Goal: Task Accomplishment & Management: Manage account settings

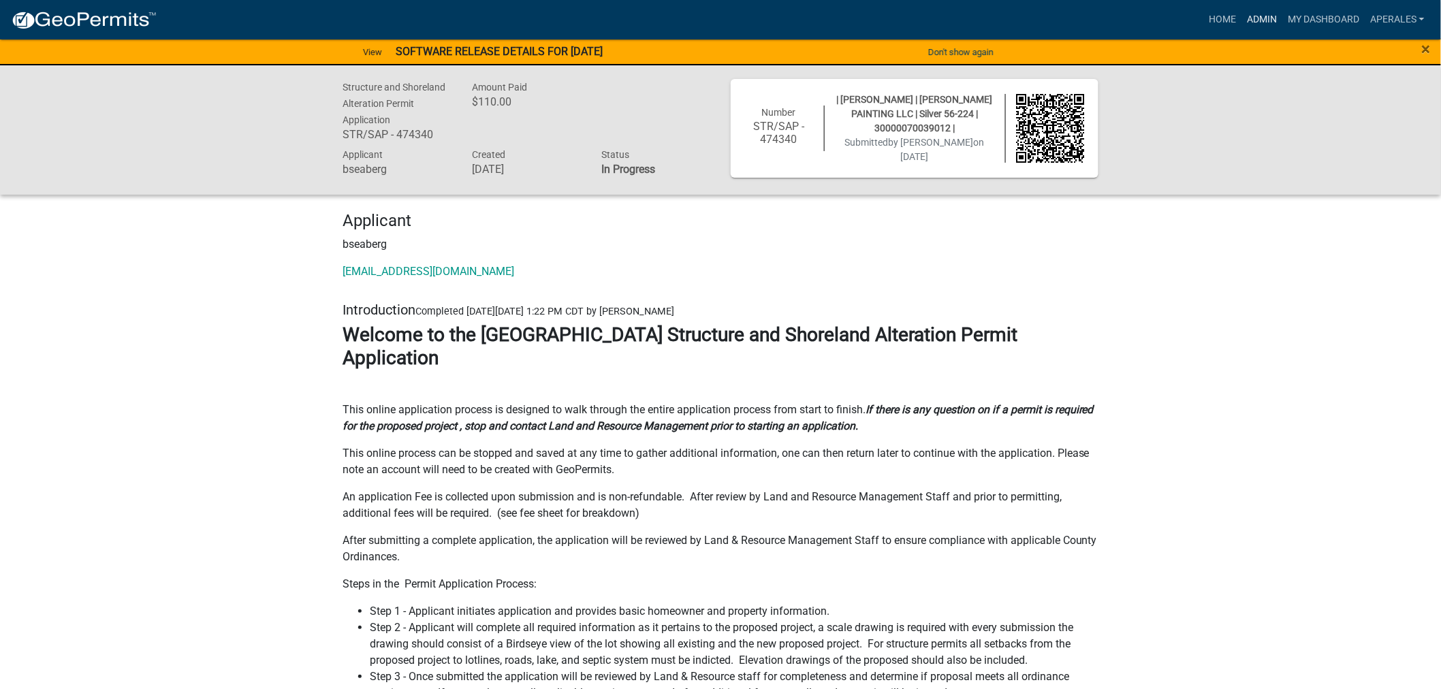
click at [1259, 14] on link "Admin" at bounding box center [1262, 20] width 41 height 26
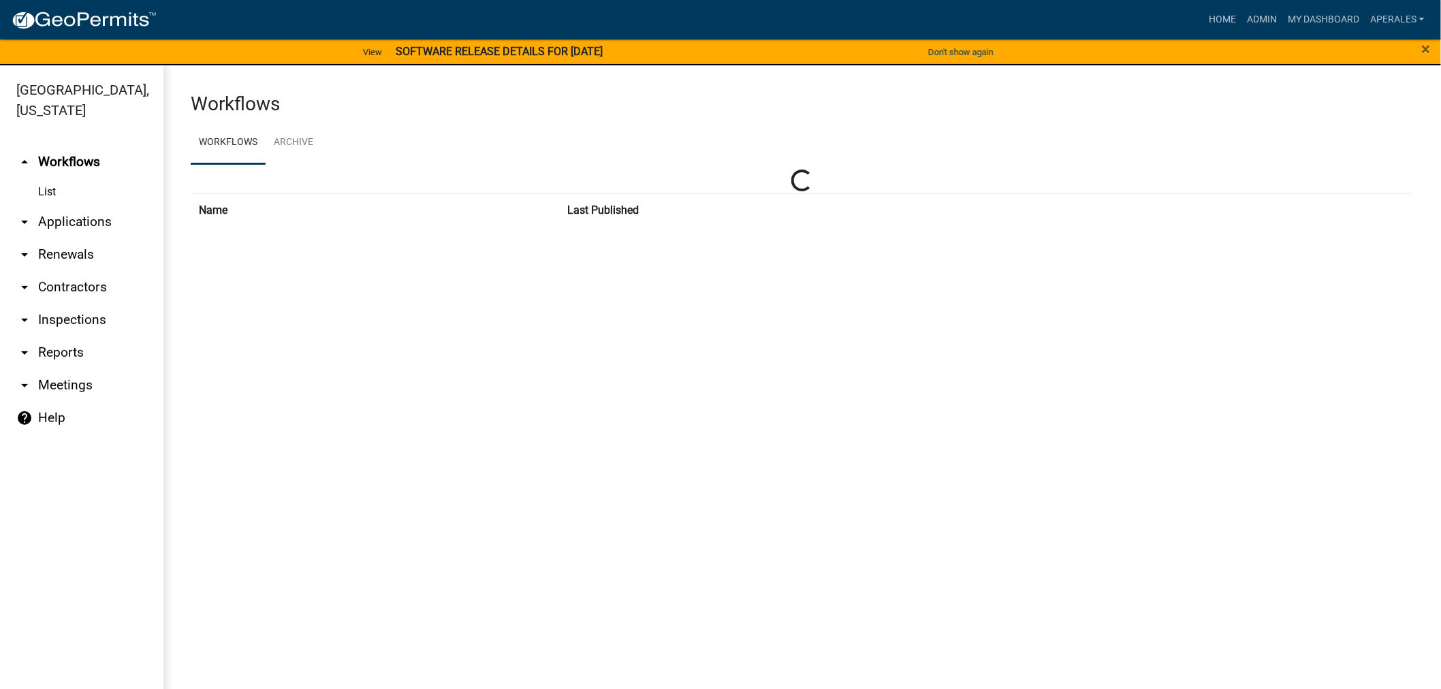
click at [71, 213] on link "arrow_drop_down Applications" at bounding box center [81, 222] width 163 height 33
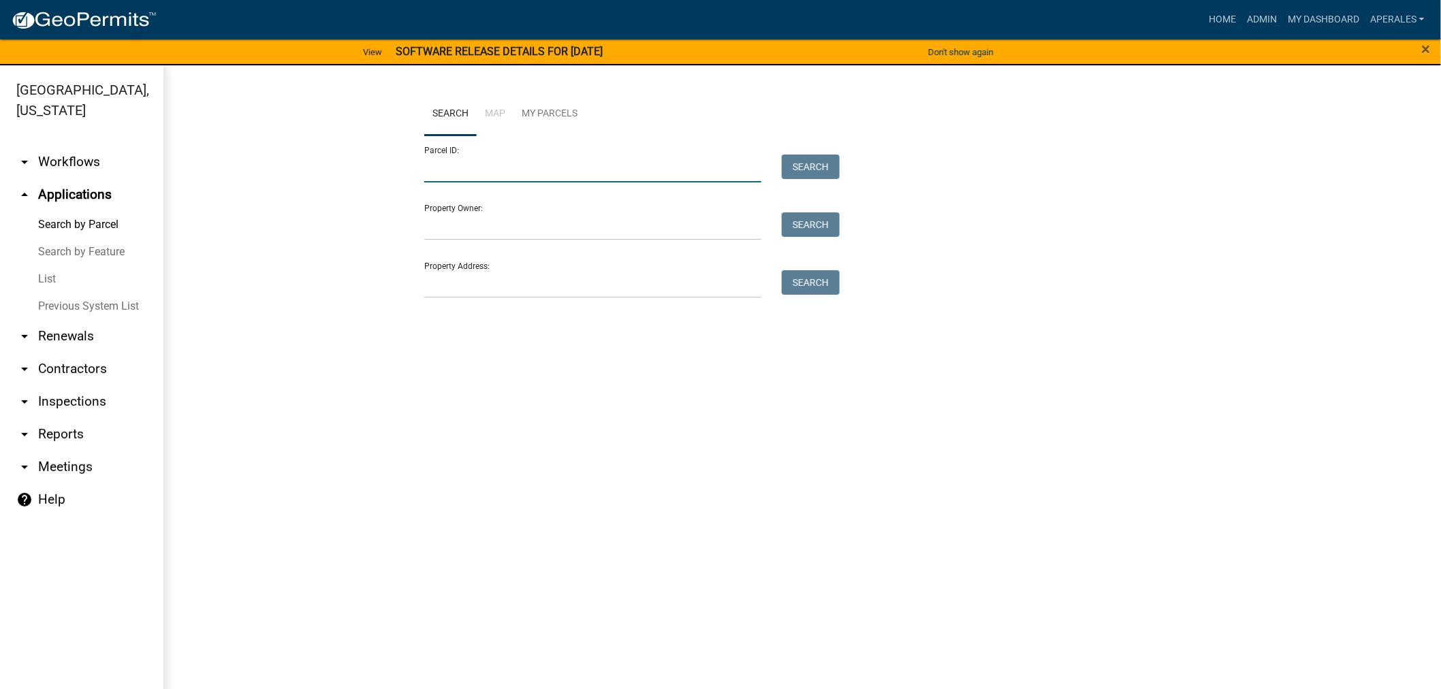
click at [545, 177] on input "Parcel ID:" at bounding box center [592, 169] width 337 height 28
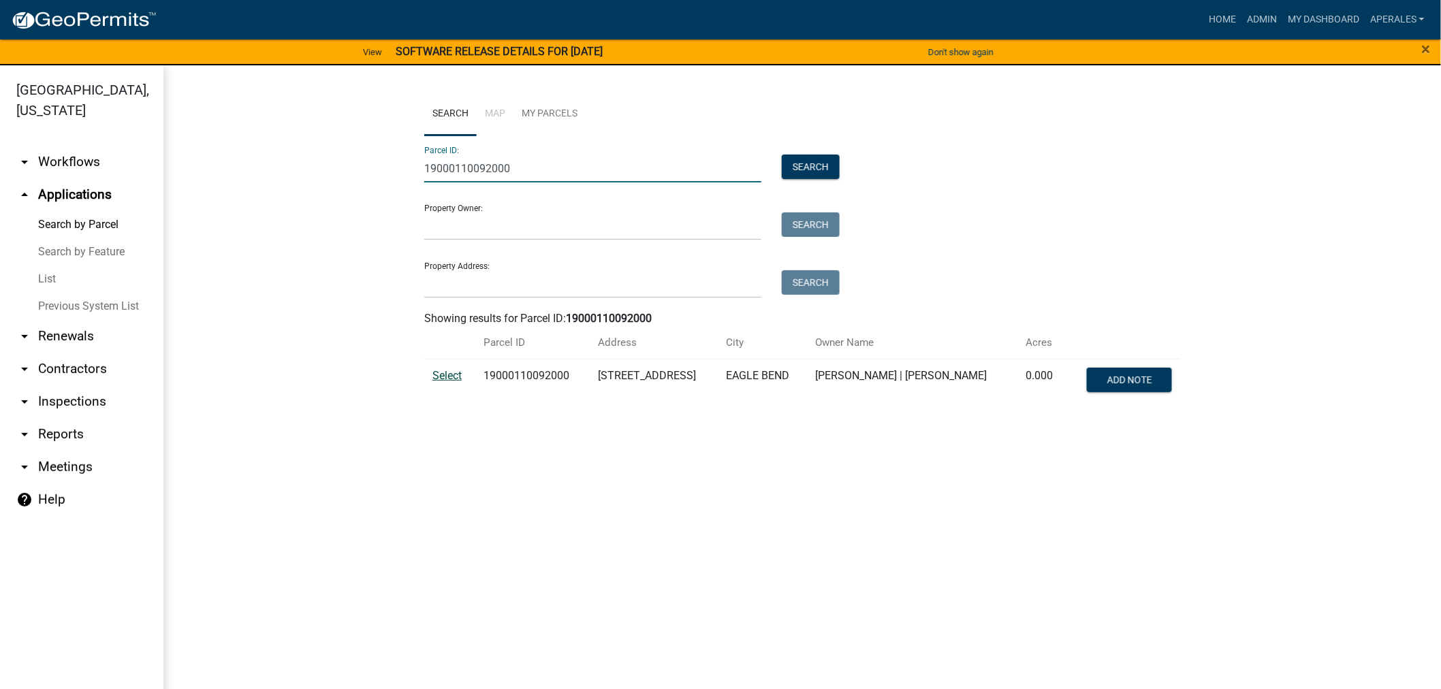
type input "19000110092000"
click at [457, 377] on span "Select" at bounding box center [447, 375] width 29 height 13
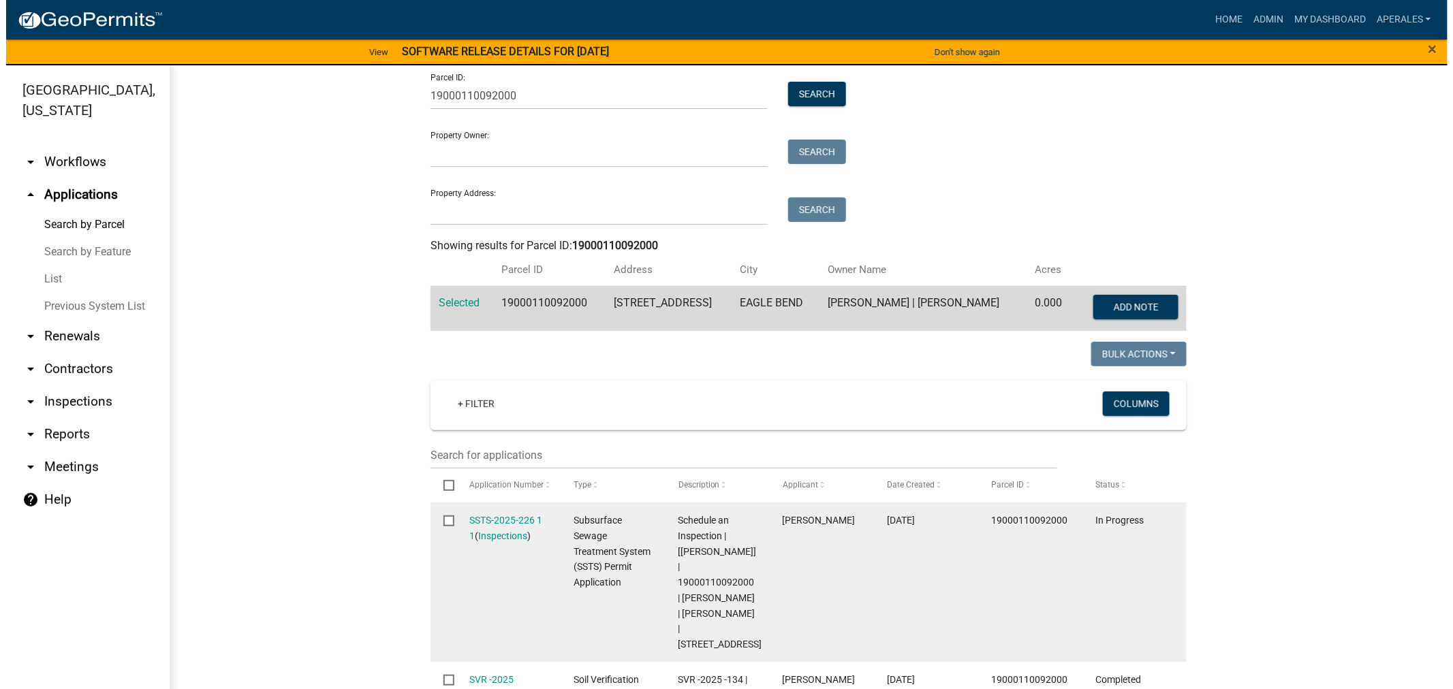
scroll to position [227, 0]
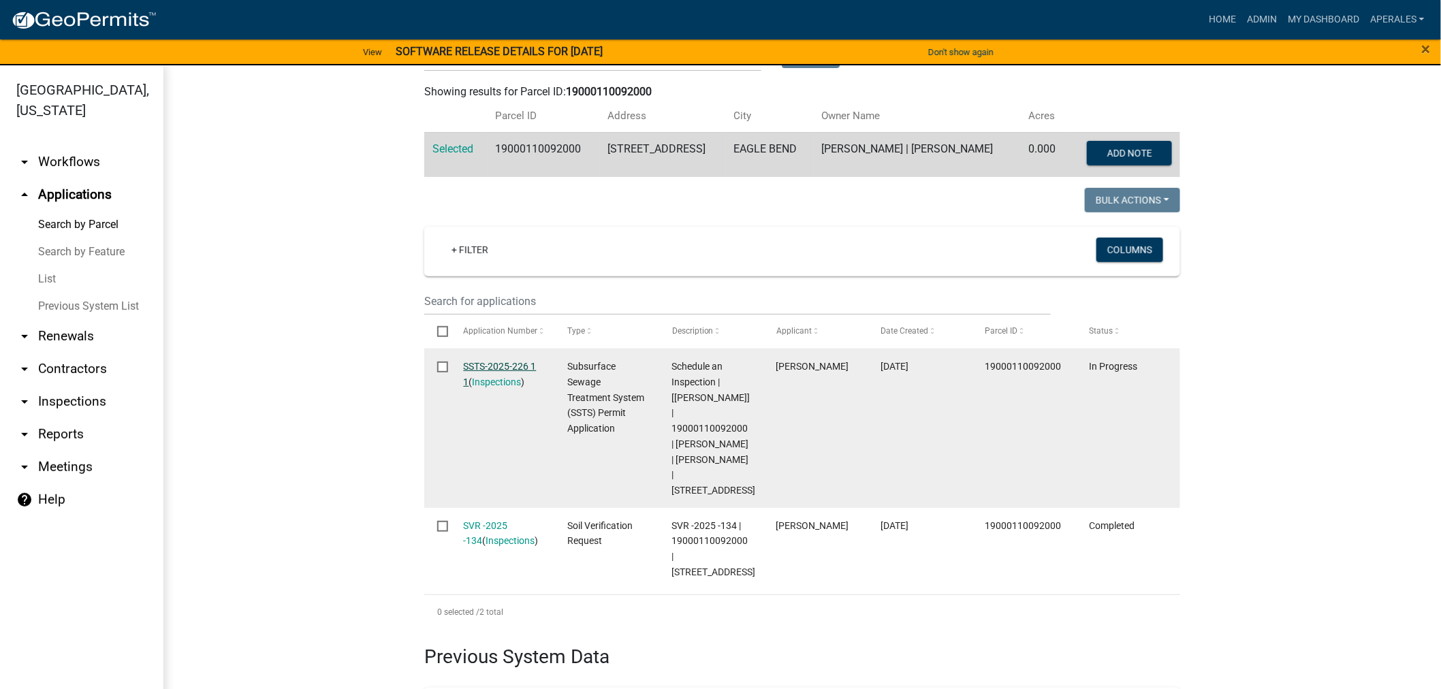
click at [471, 366] on link "SSTS-2025-226 1 1" at bounding box center [500, 374] width 73 height 27
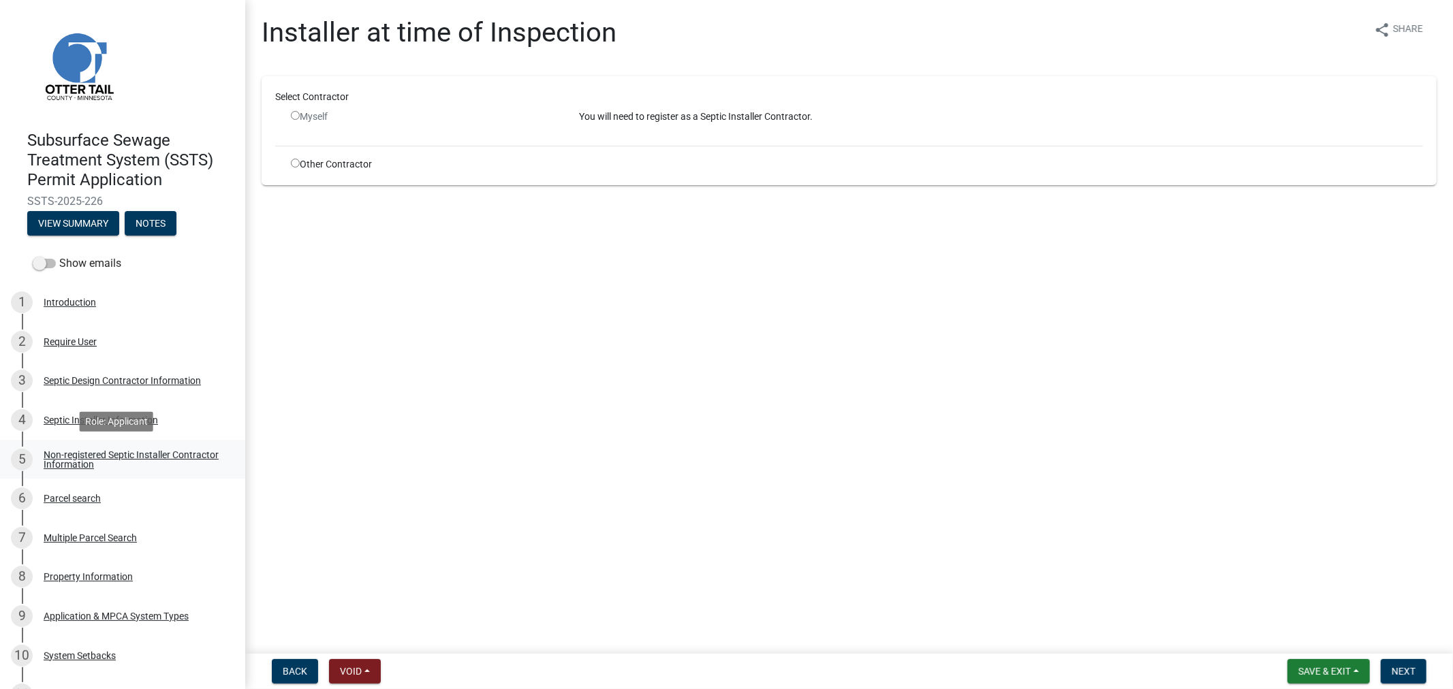
click at [93, 467] on div "Non-registered Septic Installer Contractor Information" at bounding box center [134, 459] width 180 height 19
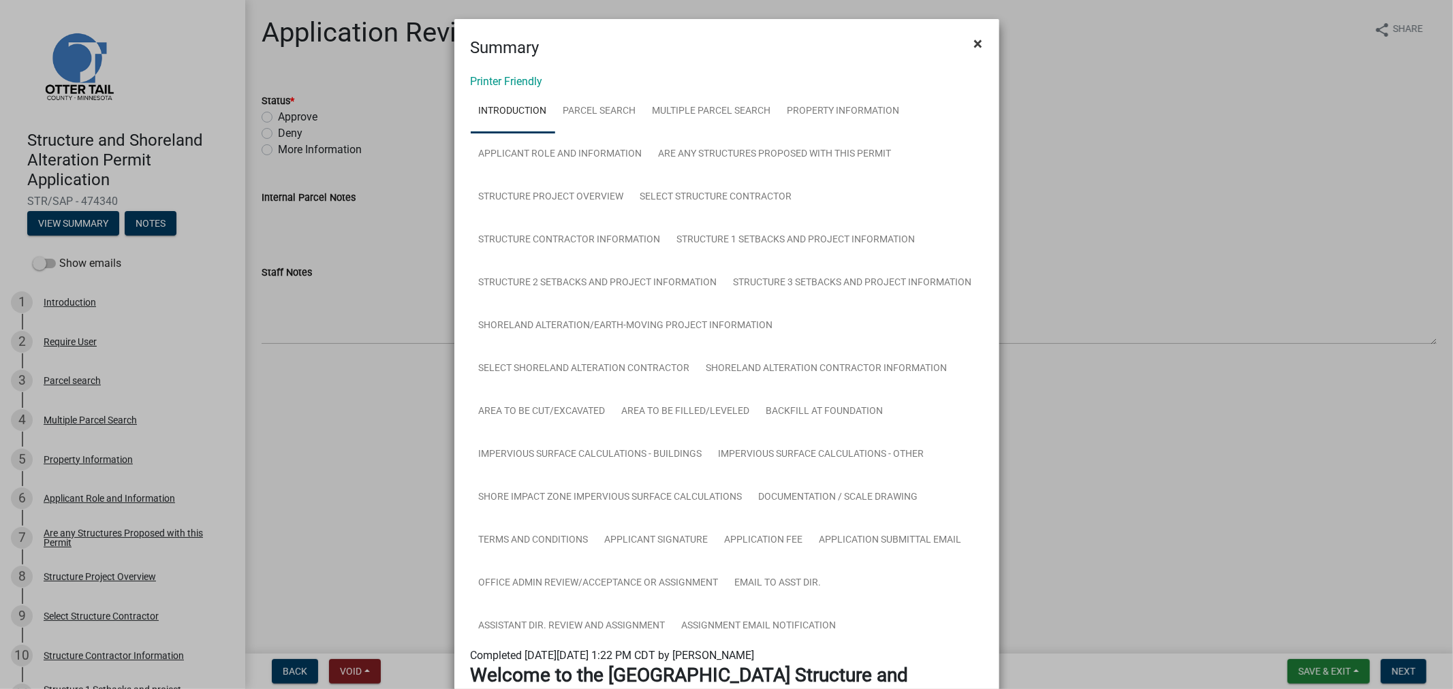
click at [977, 44] on button "×" at bounding box center [978, 44] width 31 height 38
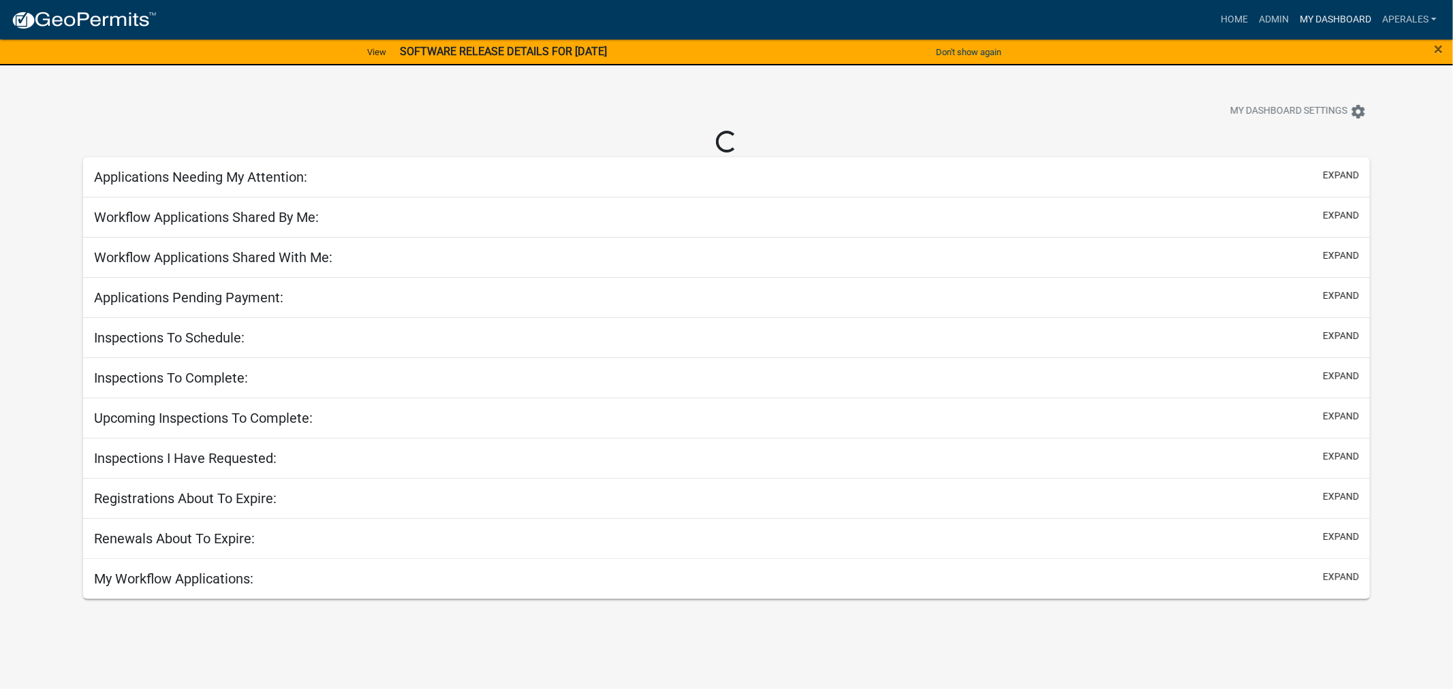
click at [1338, 21] on link "My Dashboard" at bounding box center [1335, 20] width 82 height 26
select select "3: 100"
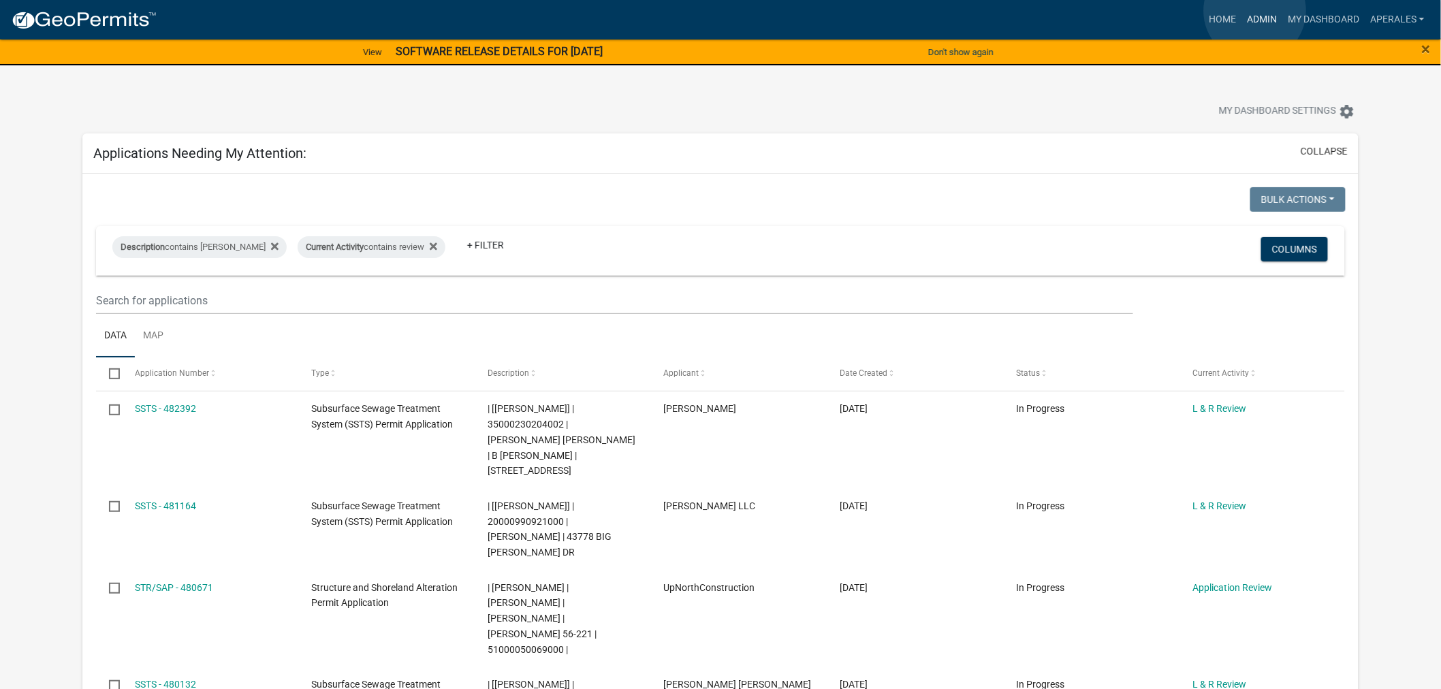
click at [1255, 11] on link "Admin" at bounding box center [1262, 20] width 41 height 26
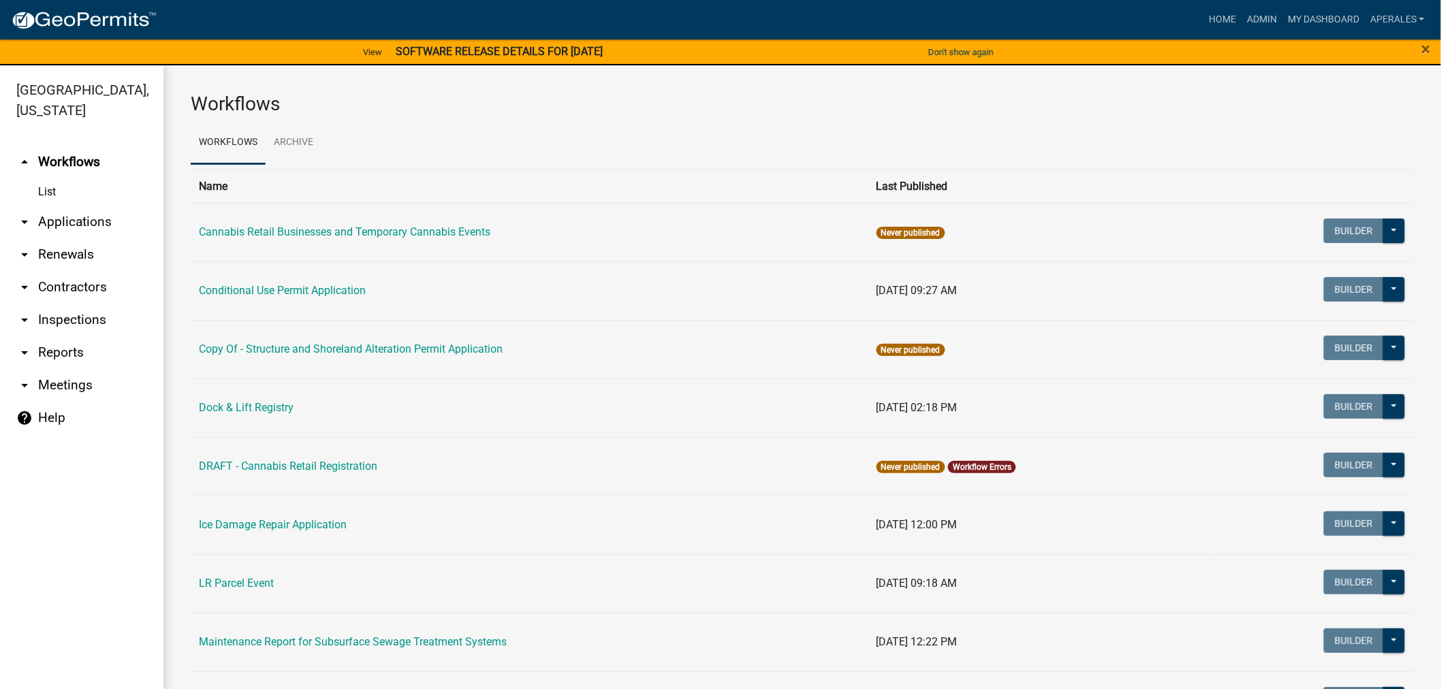
click at [48, 225] on link "arrow_drop_down Applications" at bounding box center [81, 222] width 163 height 33
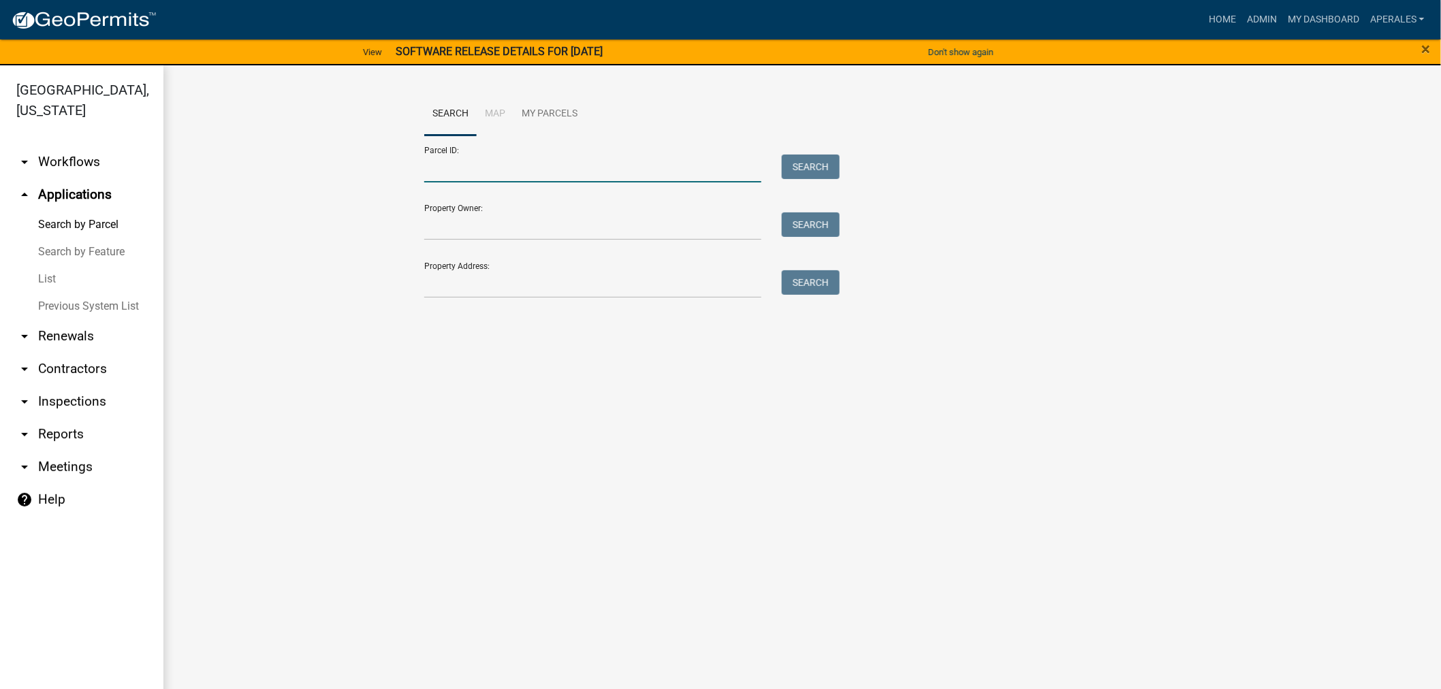
click at [466, 164] on input "Parcel ID:" at bounding box center [592, 169] width 337 height 28
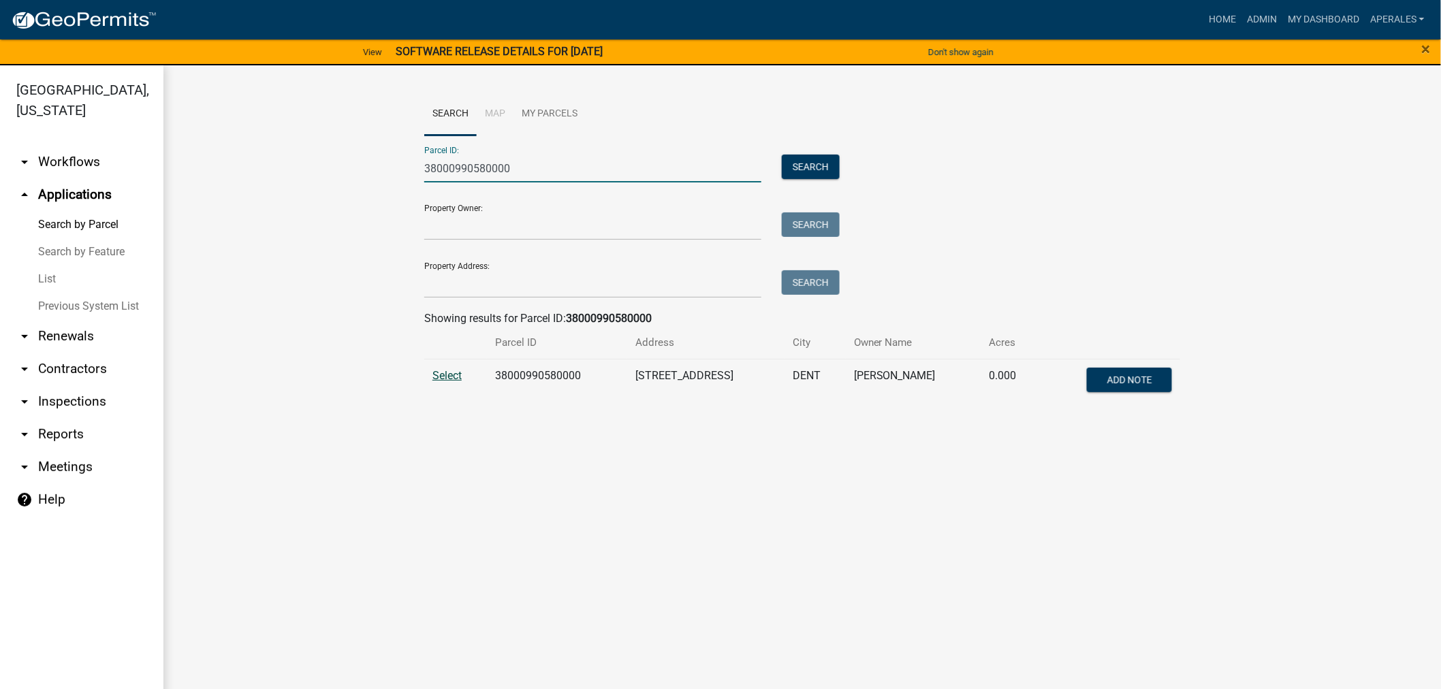
type input "38000990580000"
click at [439, 379] on span "Select" at bounding box center [447, 375] width 29 height 13
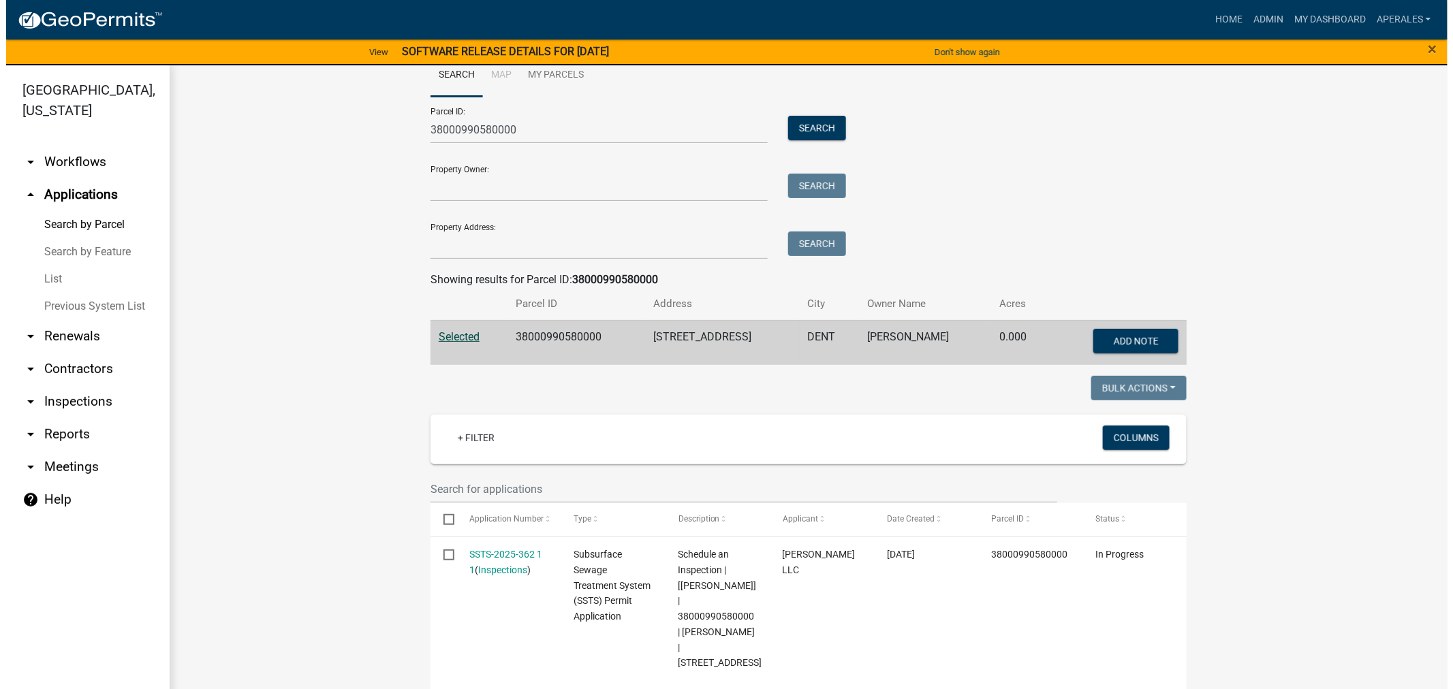
scroll to position [76, 0]
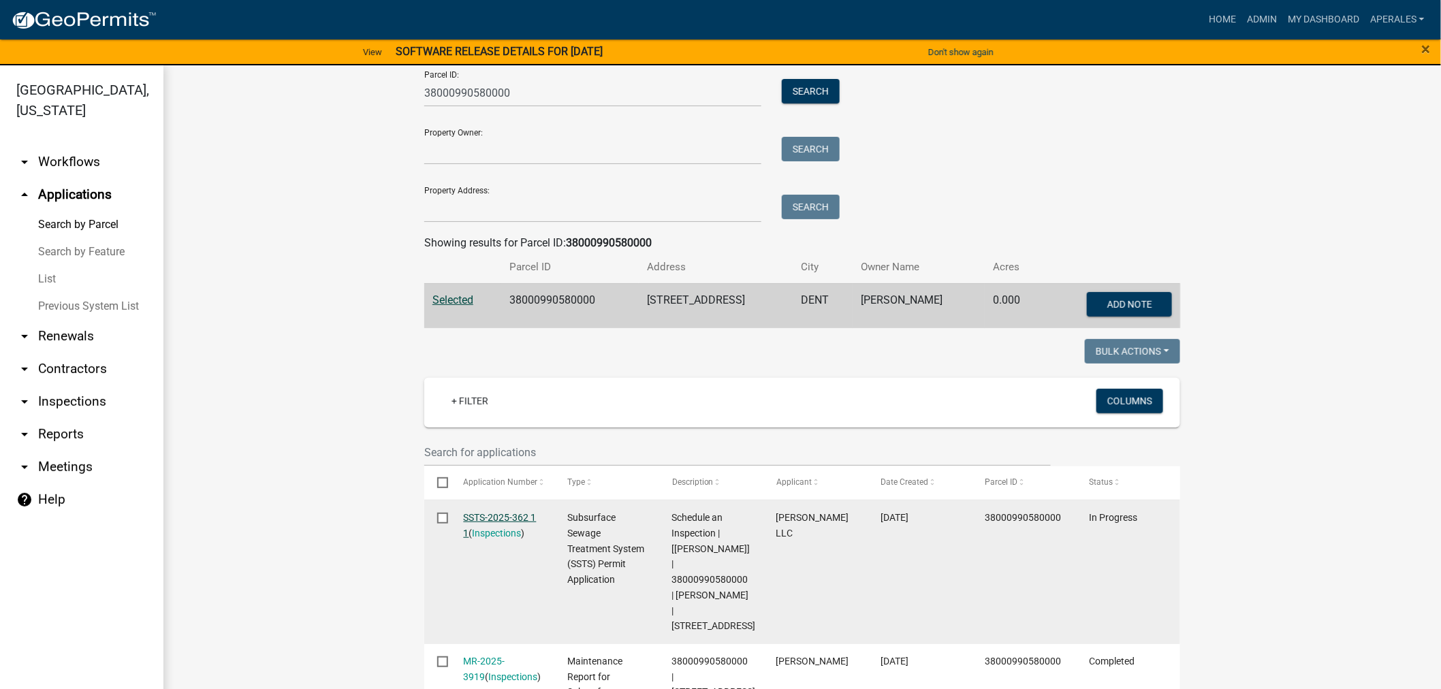
click at [488, 515] on link "SSTS-2025-362 1 1" at bounding box center [500, 525] width 73 height 27
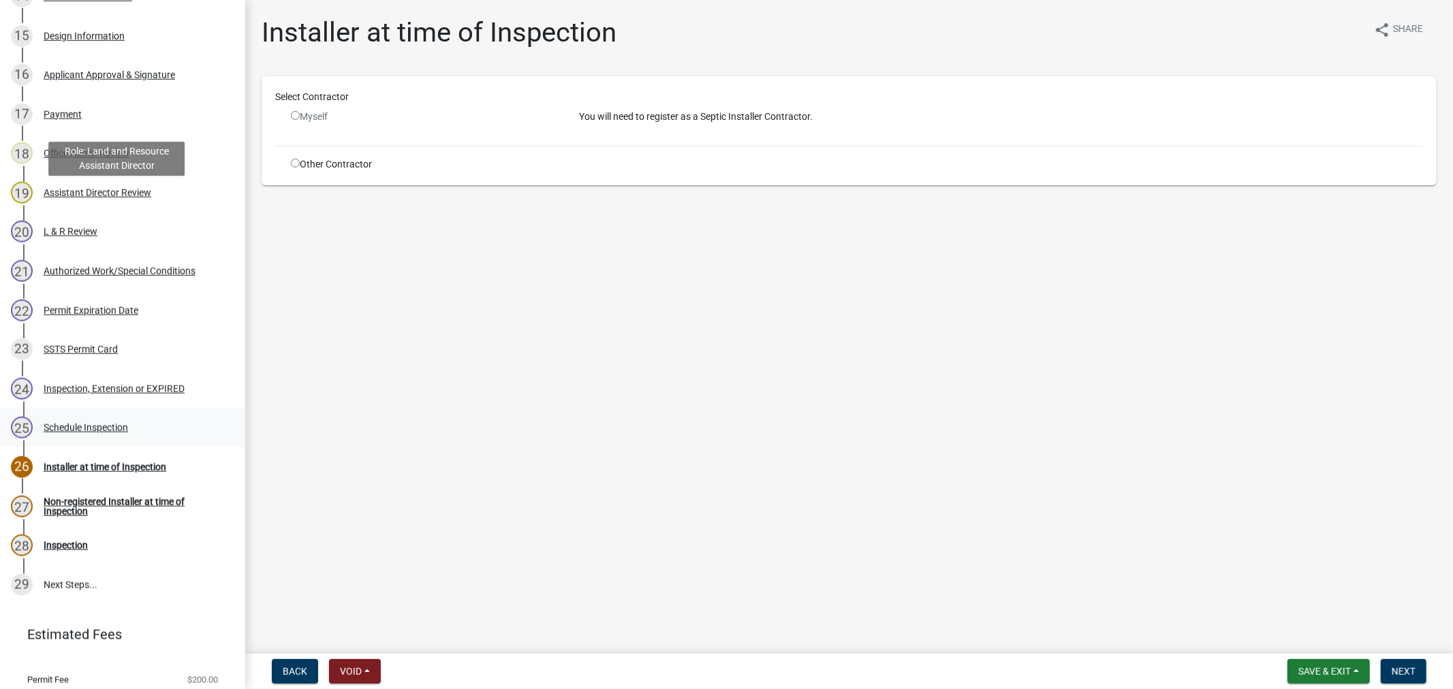
scroll to position [832, 0]
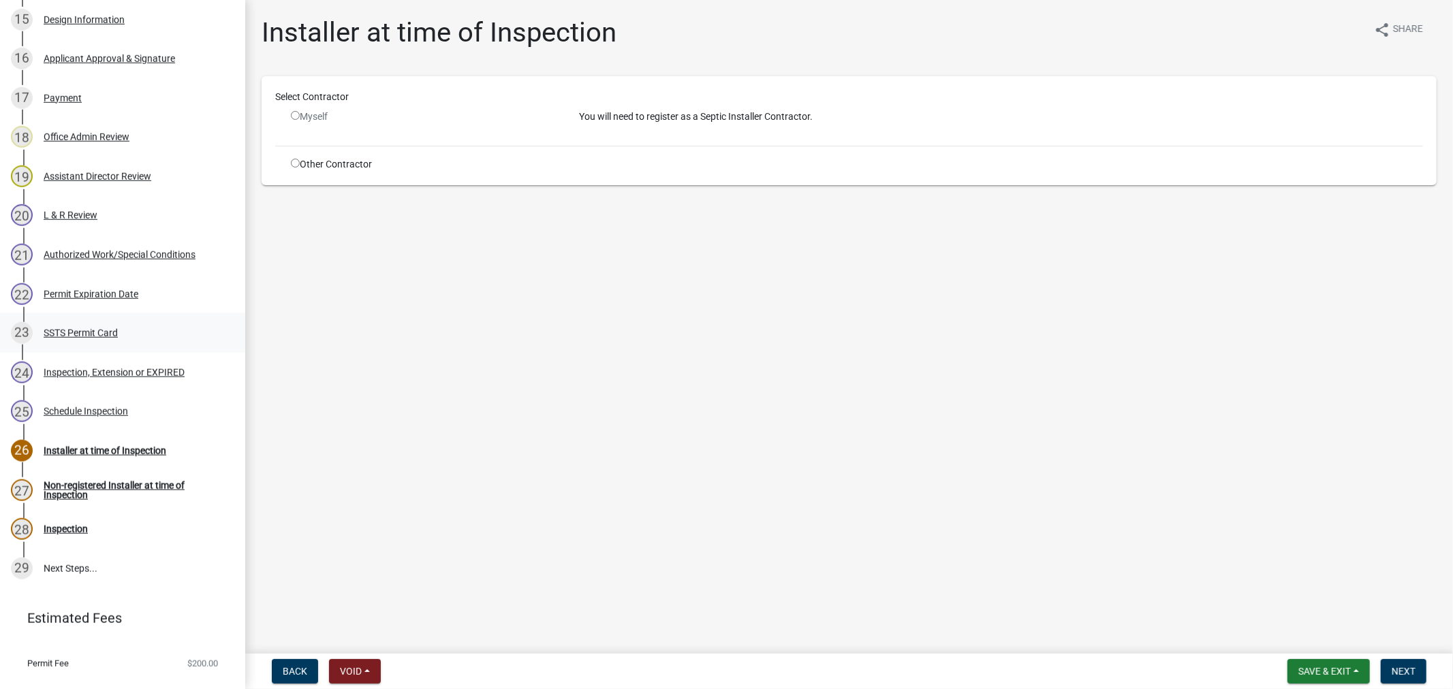
click at [84, 337] on div "SSTS Permit Card" at bounding box center [81, 333] width 74 height 10
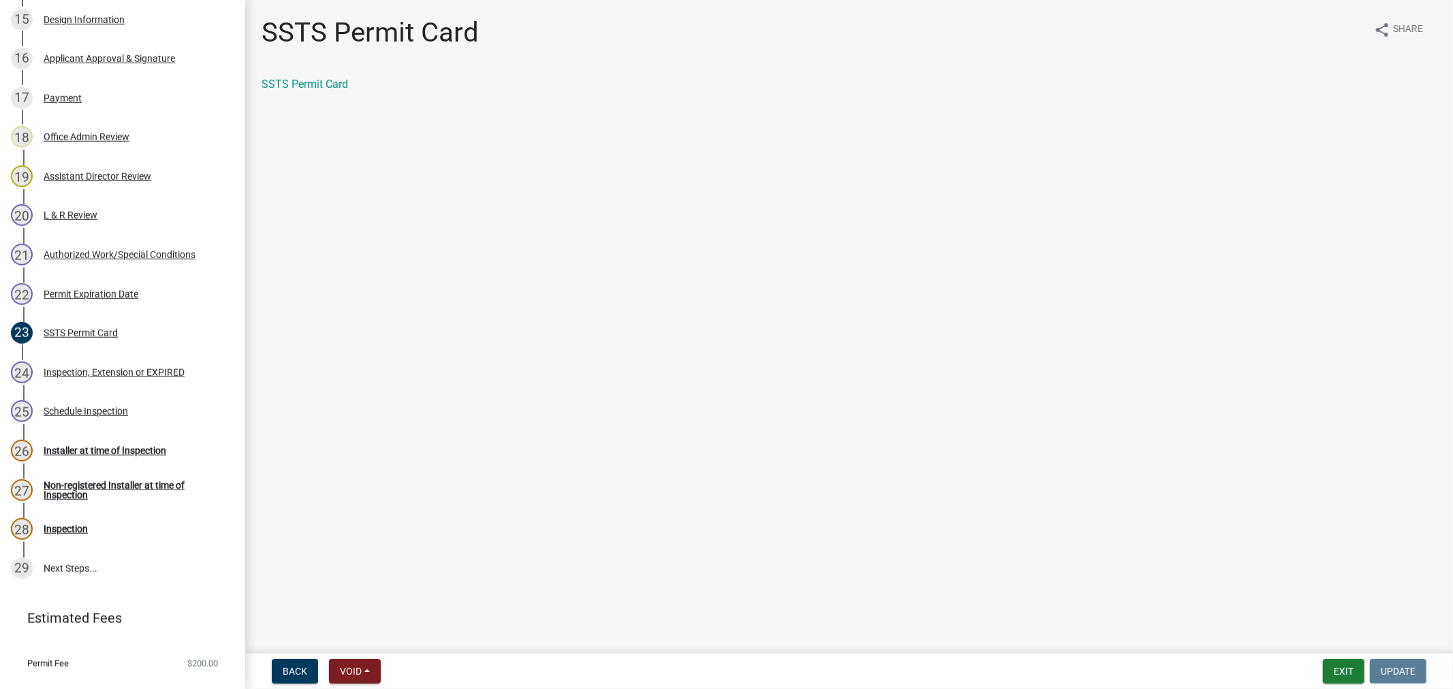
click at [308, 100] on div "SSTS Permit Card" at bounding box center [849, 89] width 1196 height 27
click at [310, 82] on link "SSTS Permit Card" at bounding box center [305, 84] width 87 height 13
click at [48, 218] on div "L & R Review" at bounding box center [71, 215] width 54 height 10
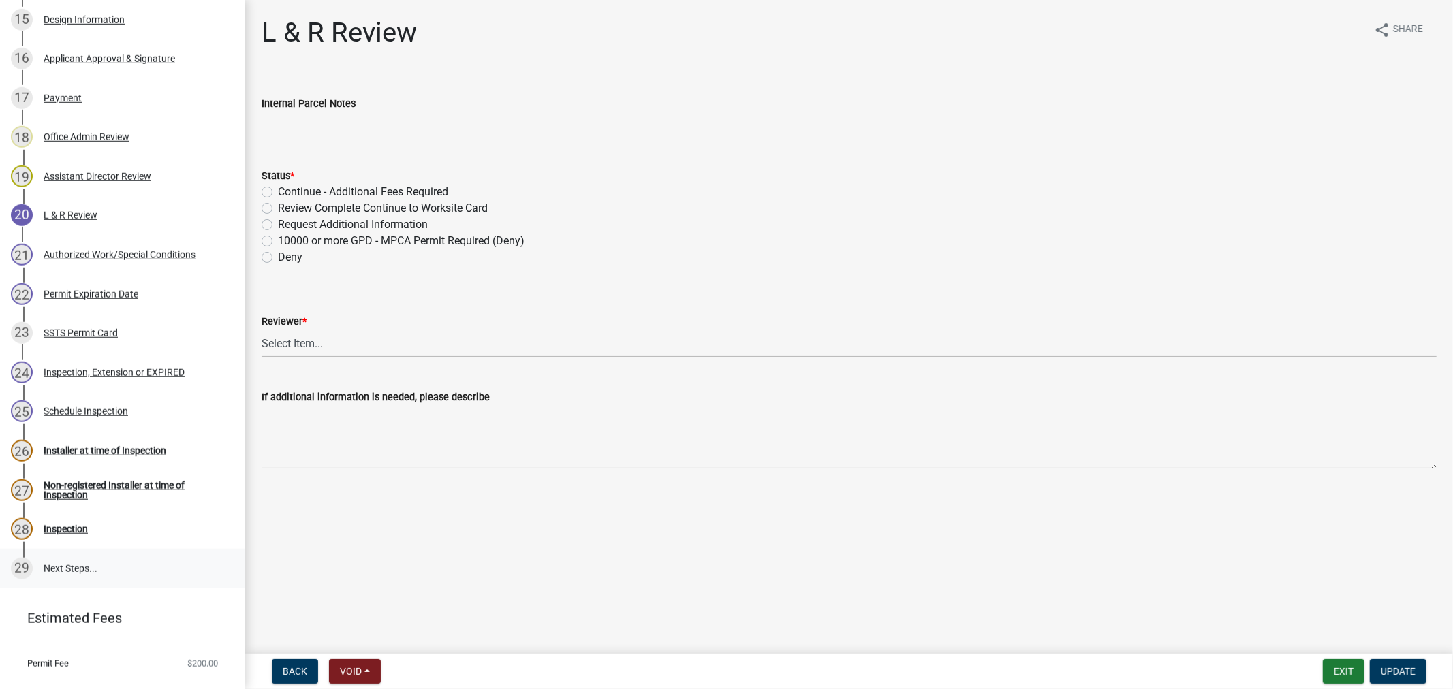
click at [77, 568] on link "29 Next Steps..." at bounding box center [122, 569] width 245 height 40
click at [72, 331] on div "SSTS Permit Card" at bounding box center [81, 333] width 74 height 10
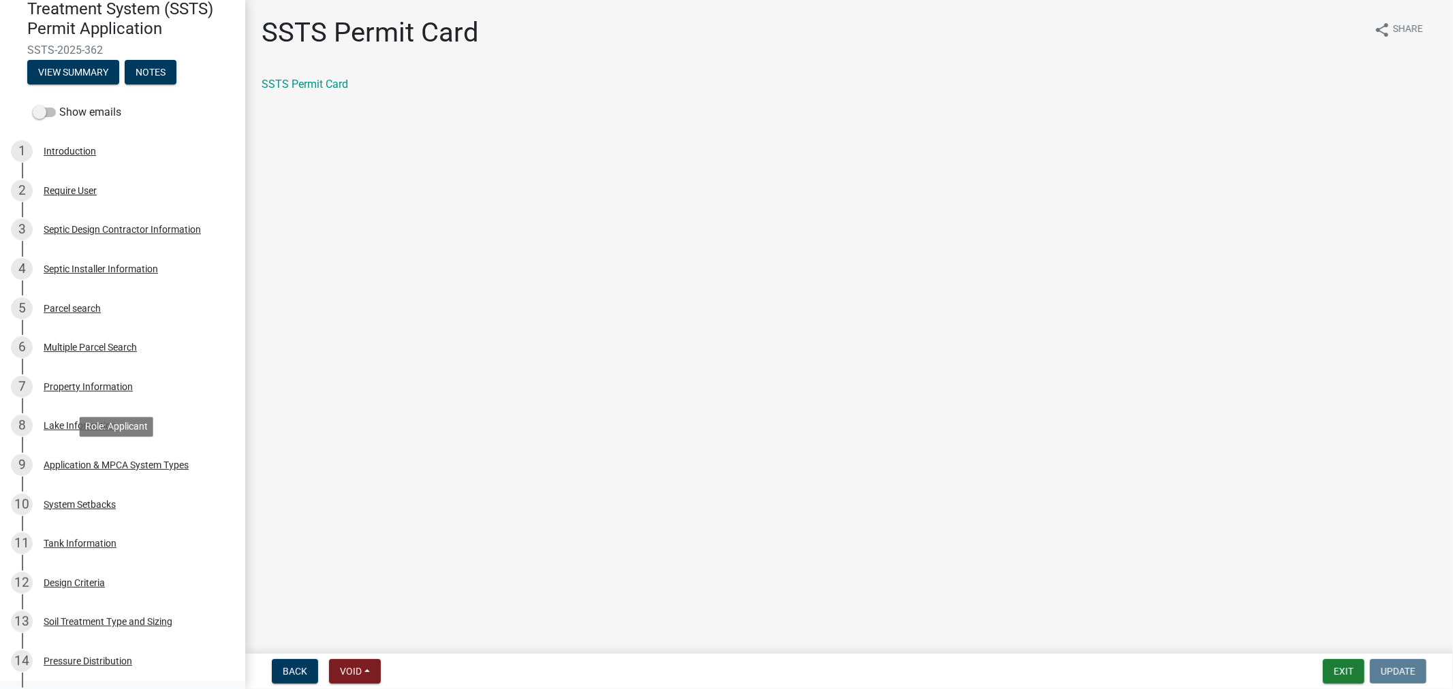
scroll to position [76, 0]
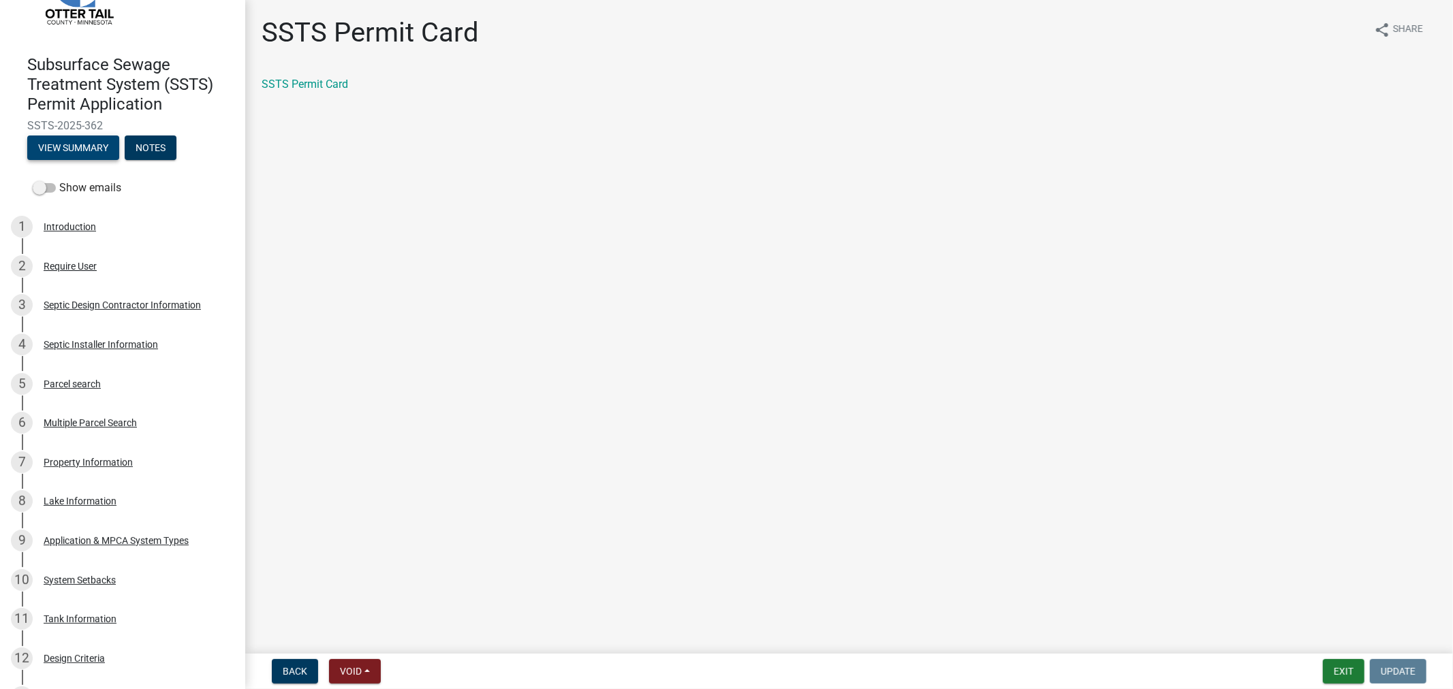
click at [46, 137] on button "View Summary" at bounding box center [73, 148] width 92 height 25
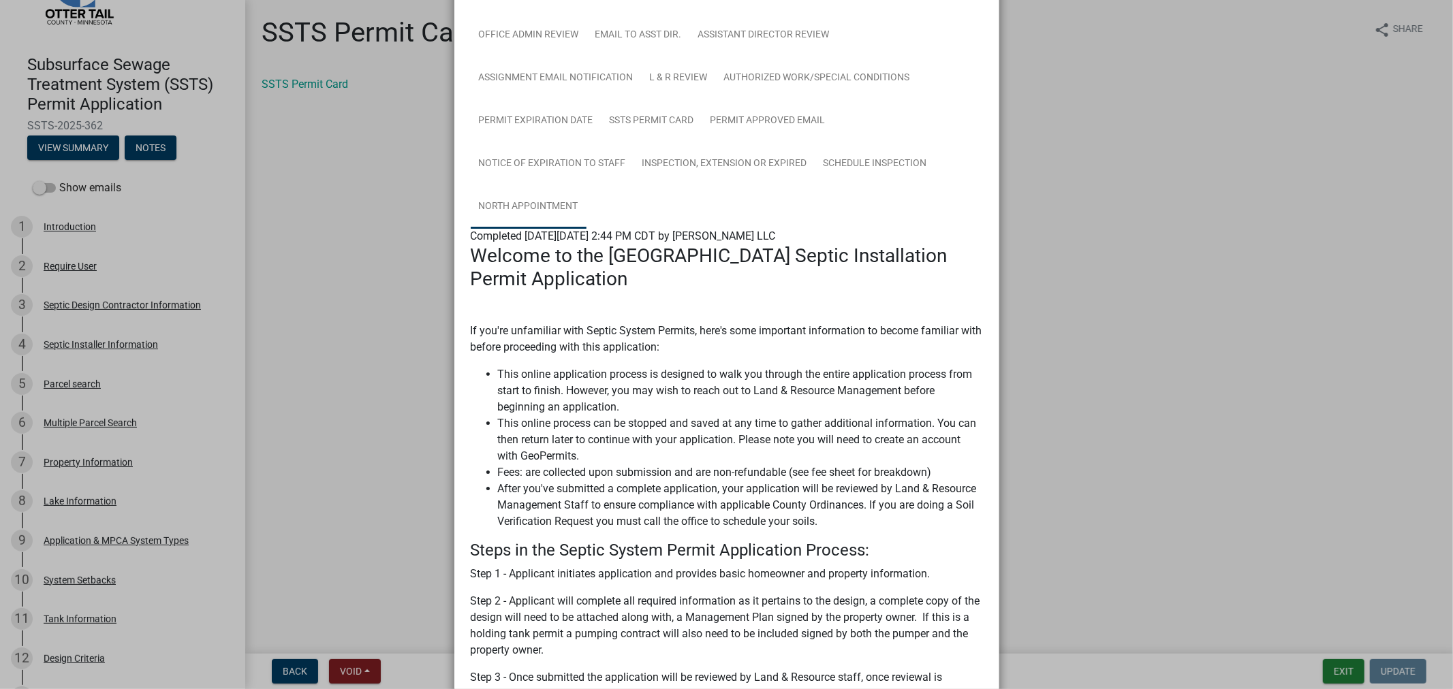
scroll to position [257, 0]
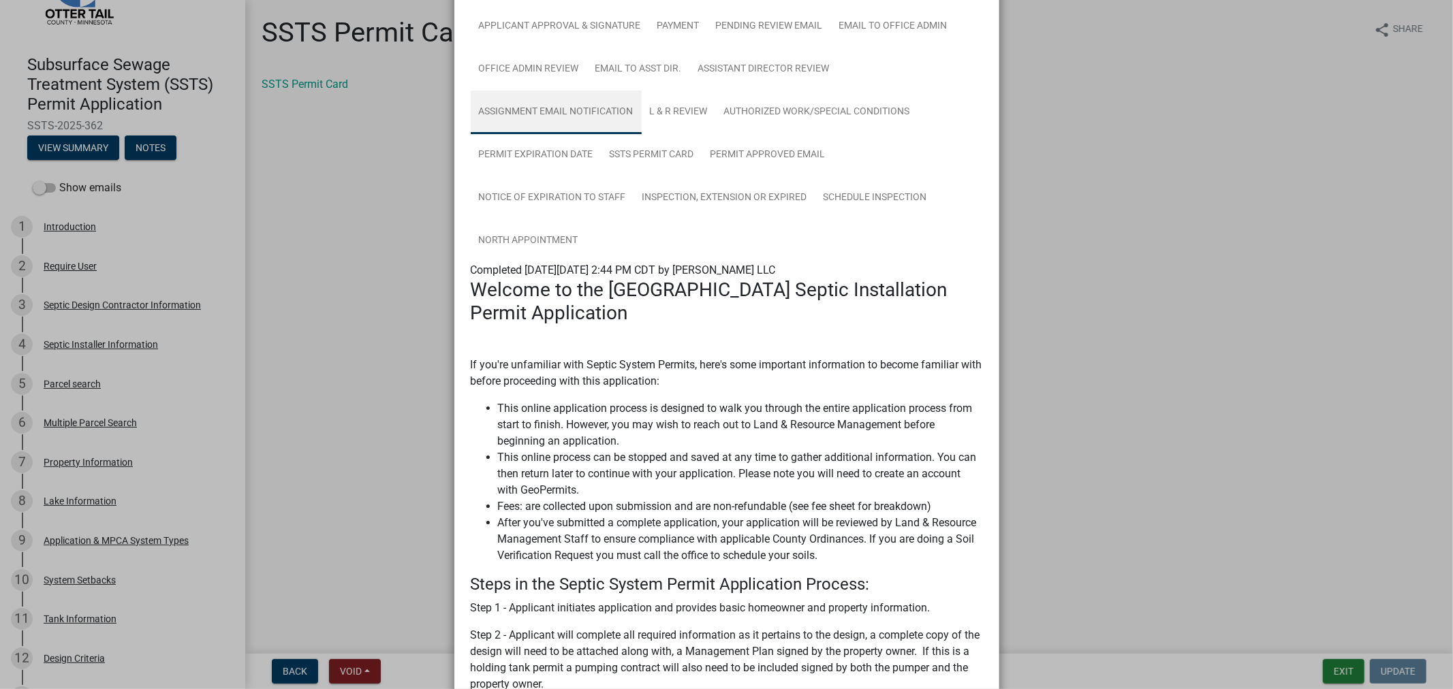
click at [589, 109] on link "Assignment Email Notification" at bounding box center [556, 113] width 171 height 44
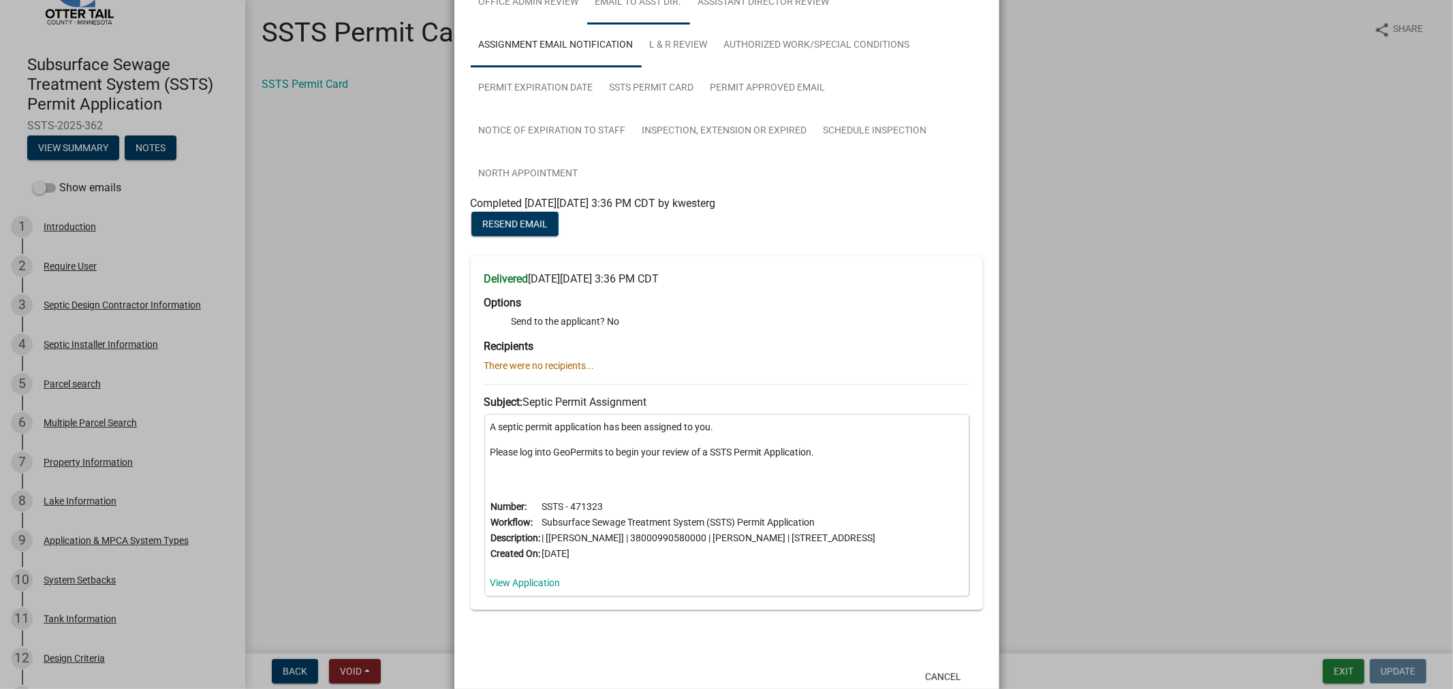
scroll to position [289, 0]
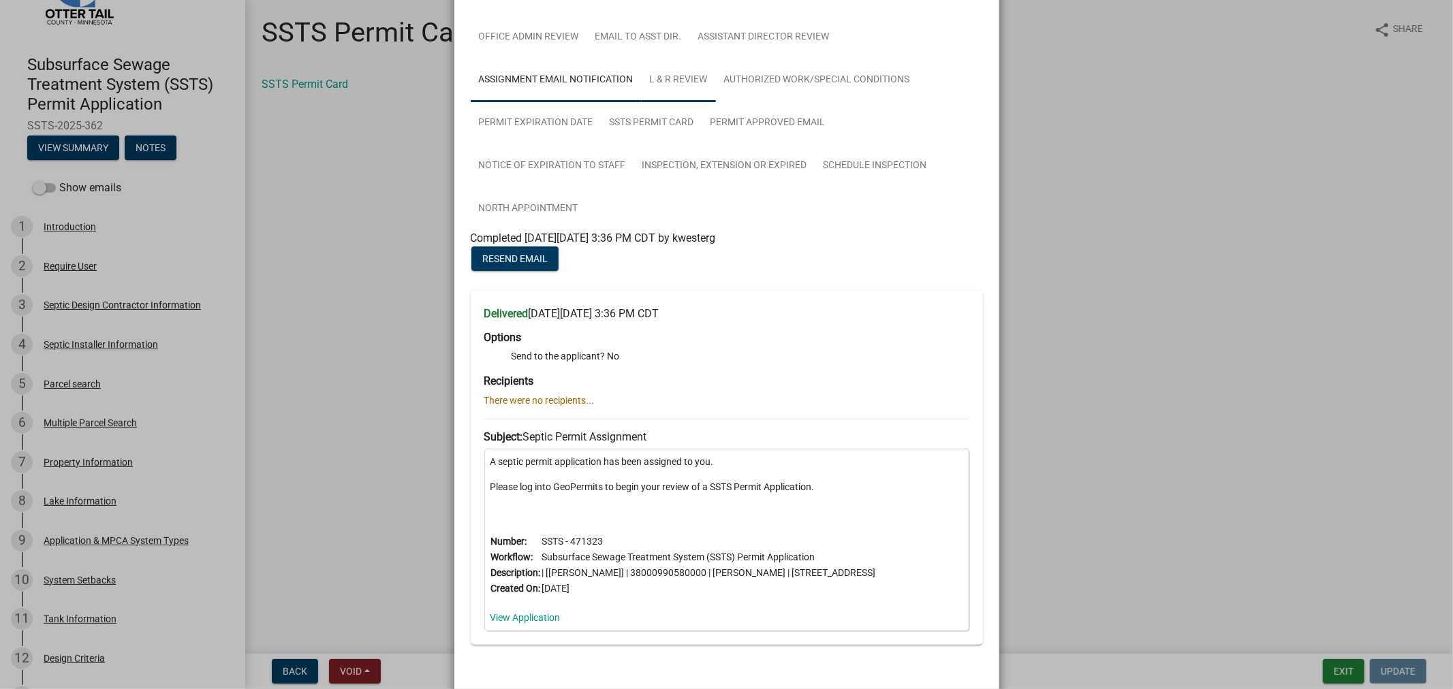
click at [677, 82] on link "L & R Review" at bounding box center [679, 81] width 74 height 44
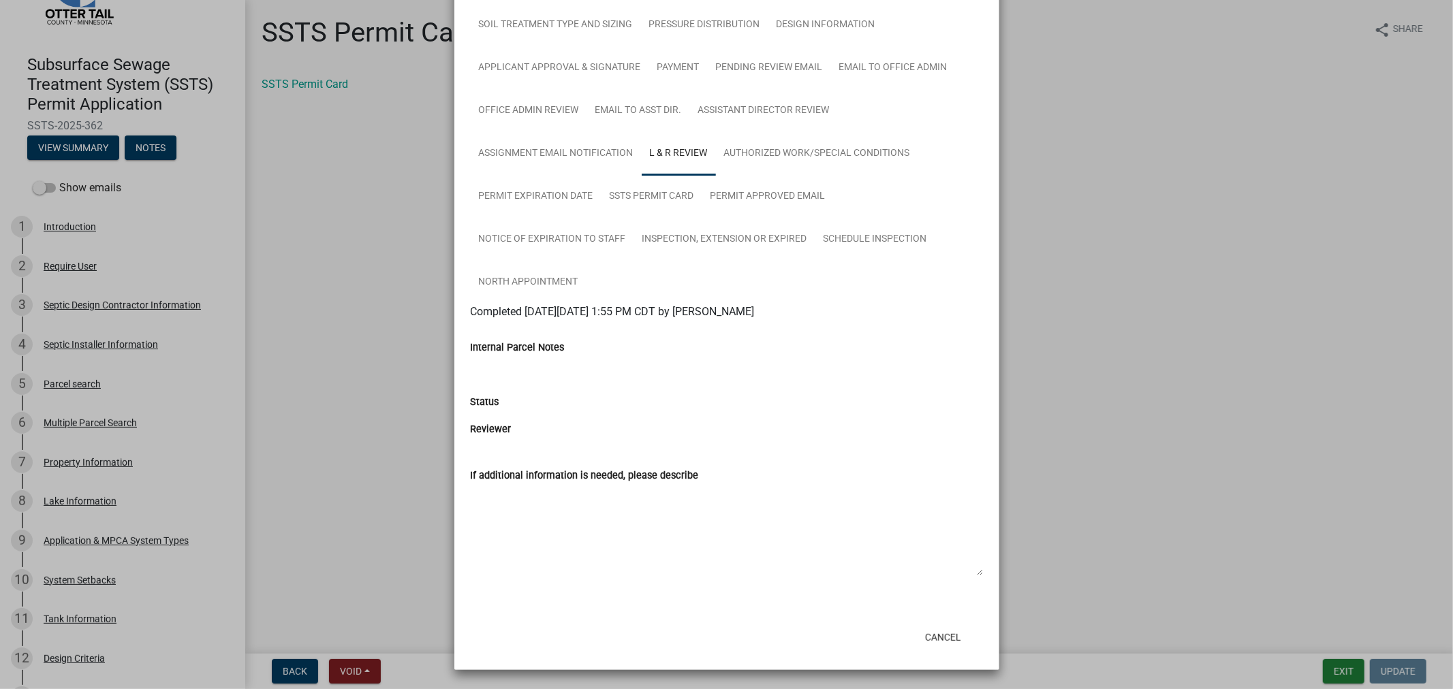
scroll to position [217, 0]
click at [945, 636] on button "Cancel" at bounding box center [943, 637] width 58 height 25
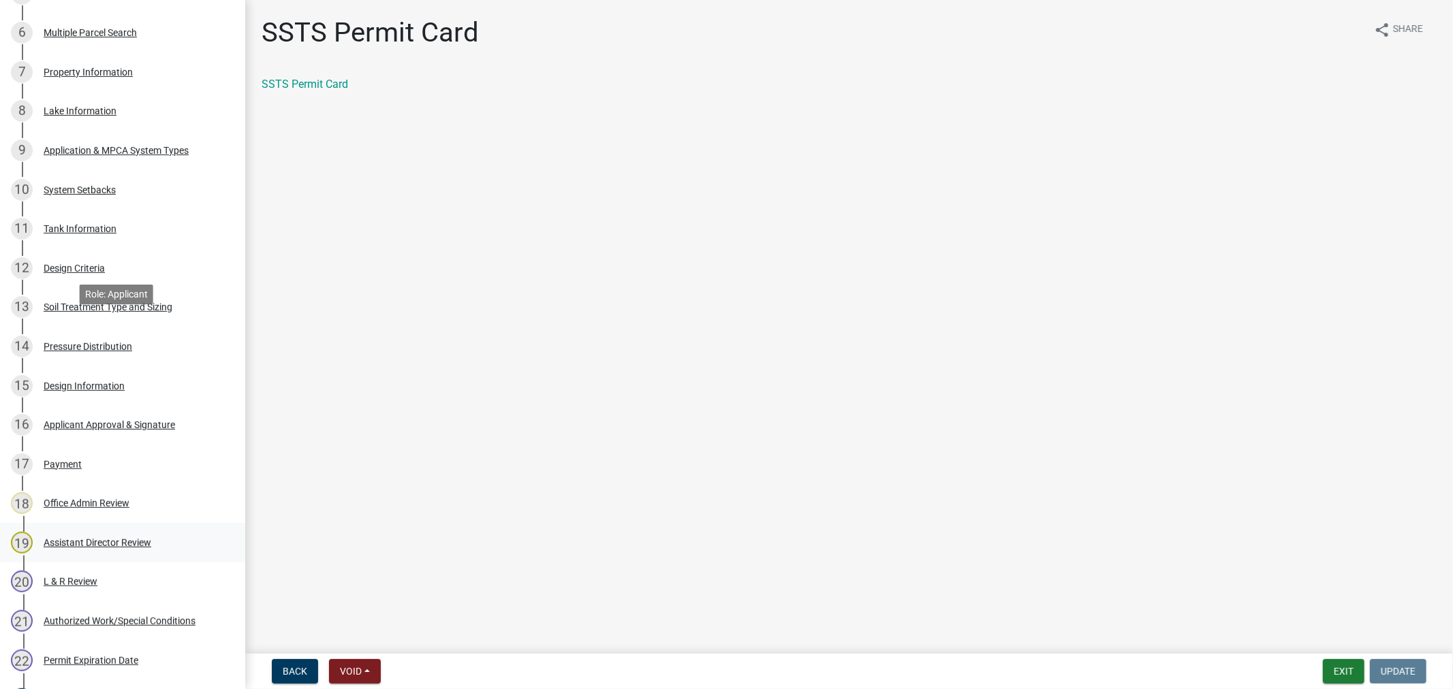
scroll to position [529, 0]
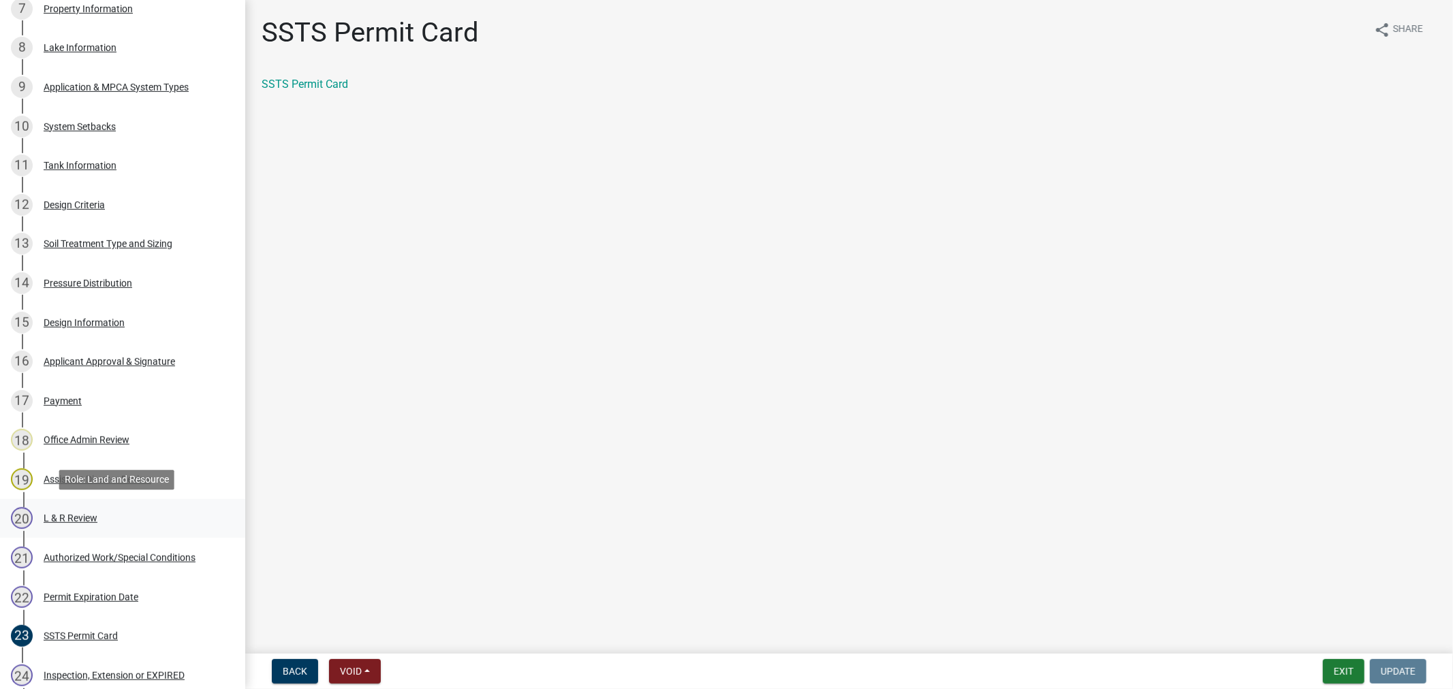
click at [63, 520] on div "L & R Review" at bounding box center [71, 519] width 54 height 10
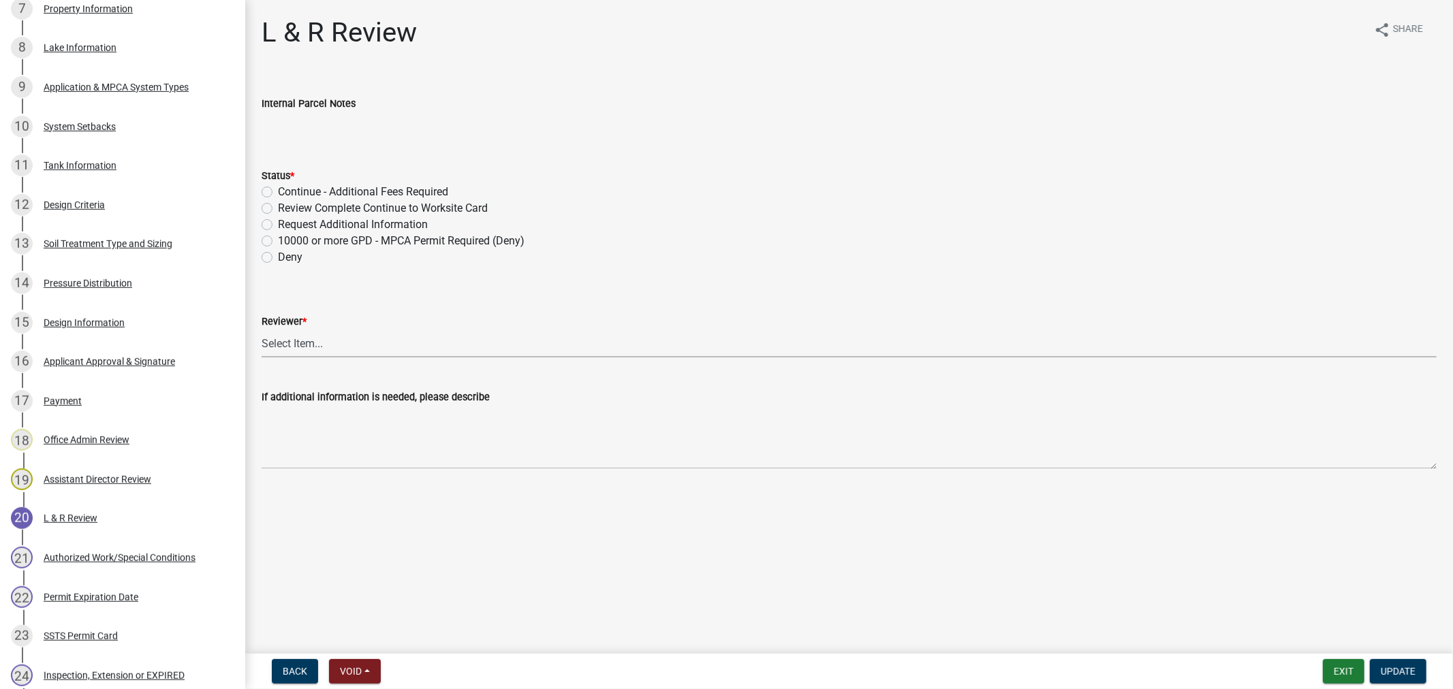
click at [295, 345] on select "Select Item... [PERSON_NAME] [PERSON_NAME] [PERSON_NAME] [PERSON_NAME] [PERSON_…" at bounding box center [849, 344] width 1175 height 28
click at [262, 330] on select "Select Item... [PERSON_NAME] [PERSON_NAME] [PERSON_NAME] [PERSON_NAME] [PERSON_…" at bounding box center [849, 344] width 1175 height 28
select select "05826fb5-7c18-481d-abe0-188b58e93217"
click at [278, 208] on label "Review Complete Continue to Worksite Card" at bounding box center [383, 208] width 210 height 16
click at [278, 208] on input "Review Complete Continue to Worksite Card" at bounding box center [282, 204] width 9 height 9
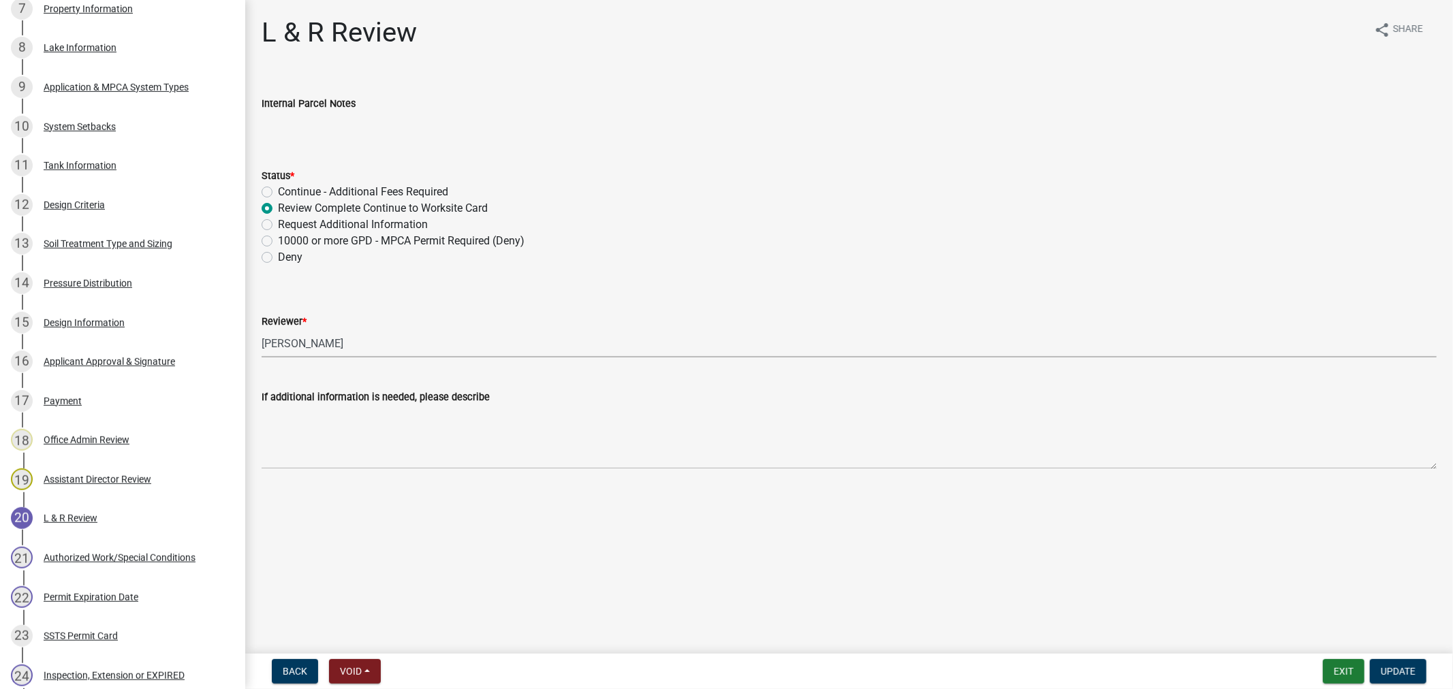
radio input "true"
click at [1388, 672] on span "Update" at bounding box center [1398, 671] width 35 height 11
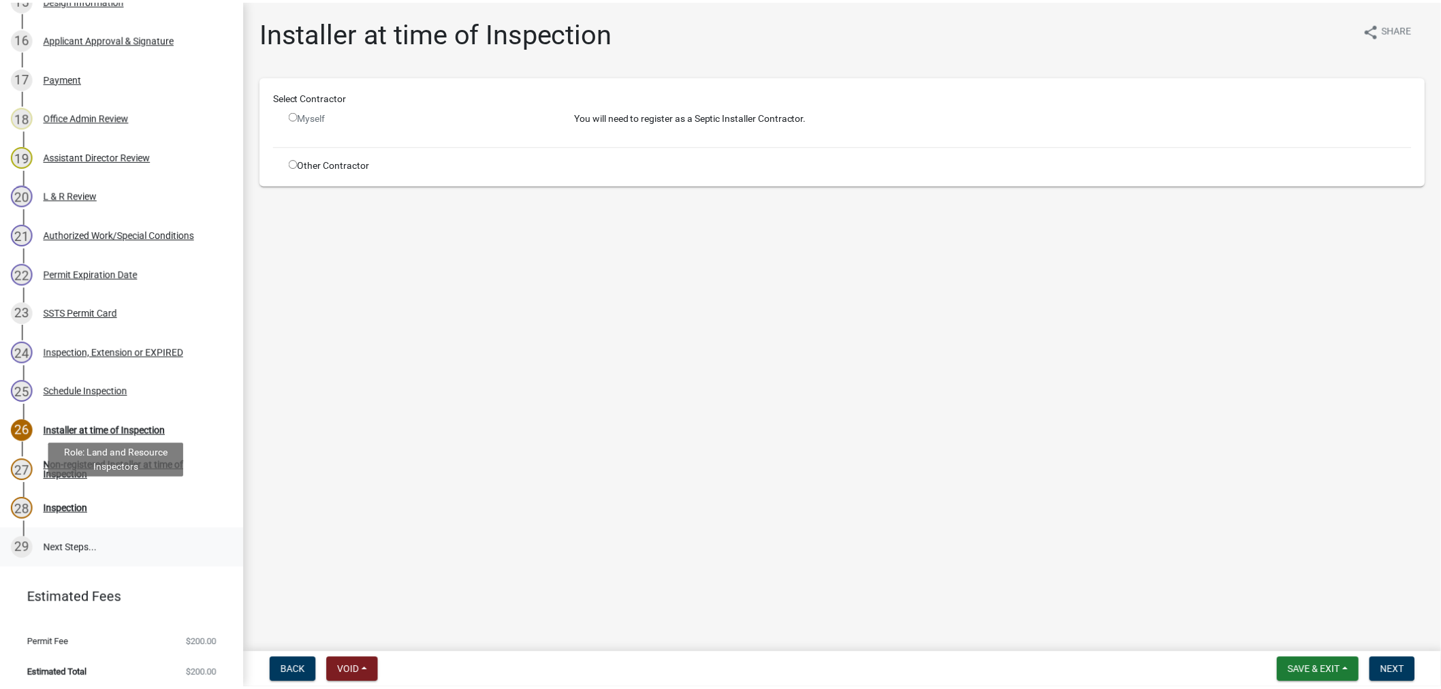
scroll to position [857, 0]
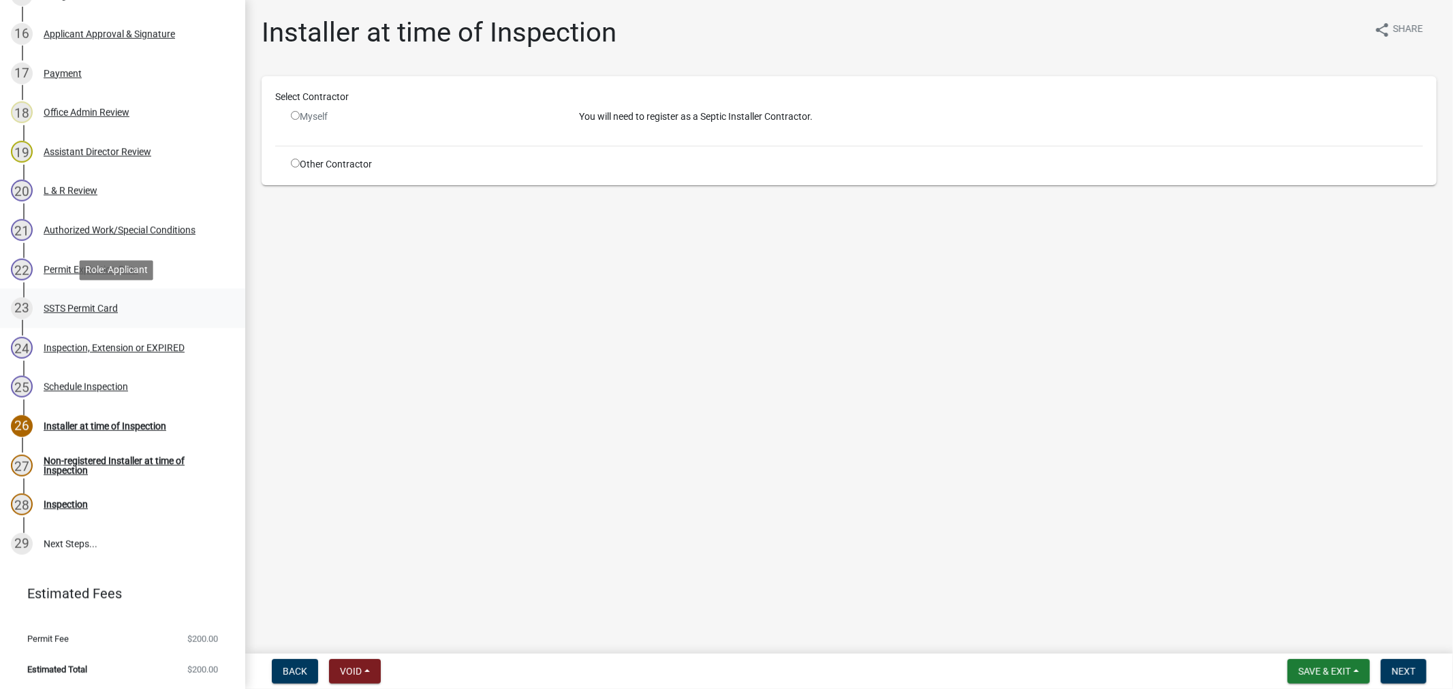
click at [89, 309] on div "SSTS Permit Card" at bounding box center [81, 309] width 74 height 10
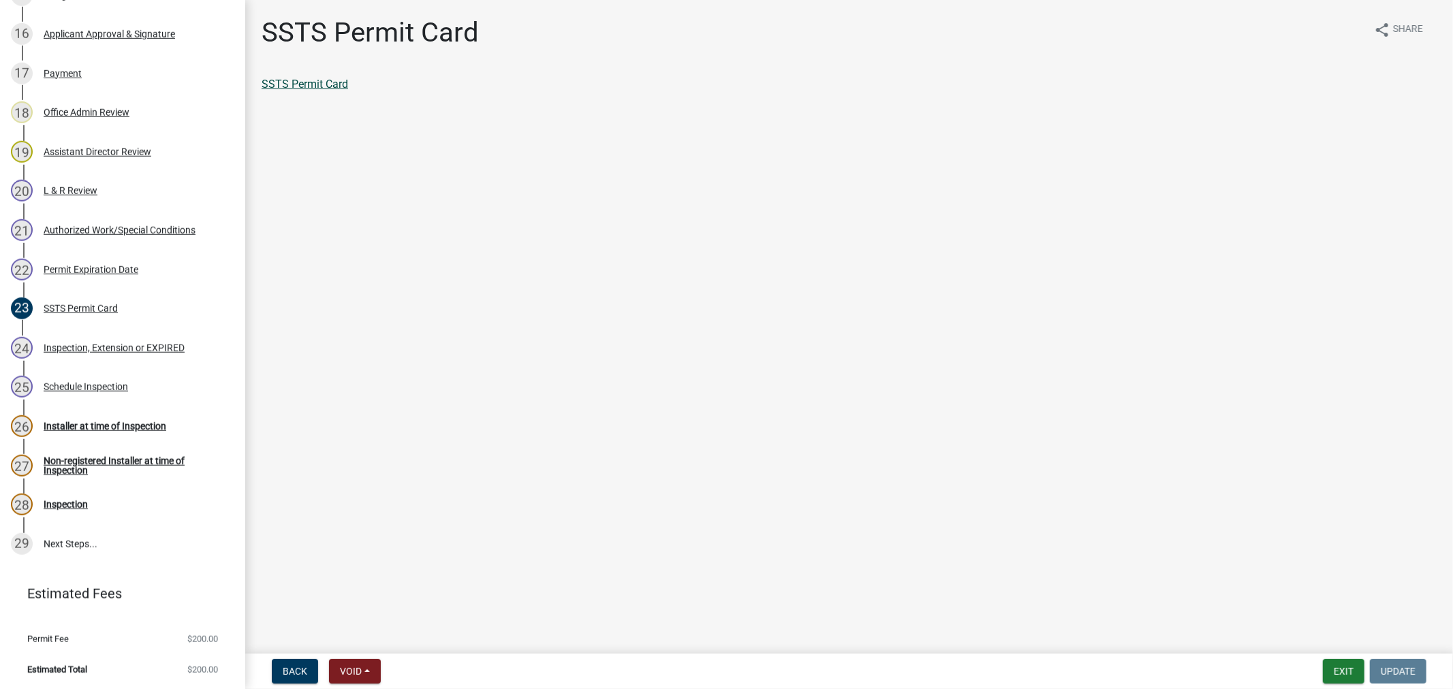
click at [329, 86] on link "SSTS Permit Card" at bounding box center [305, 84] width 87 height 13
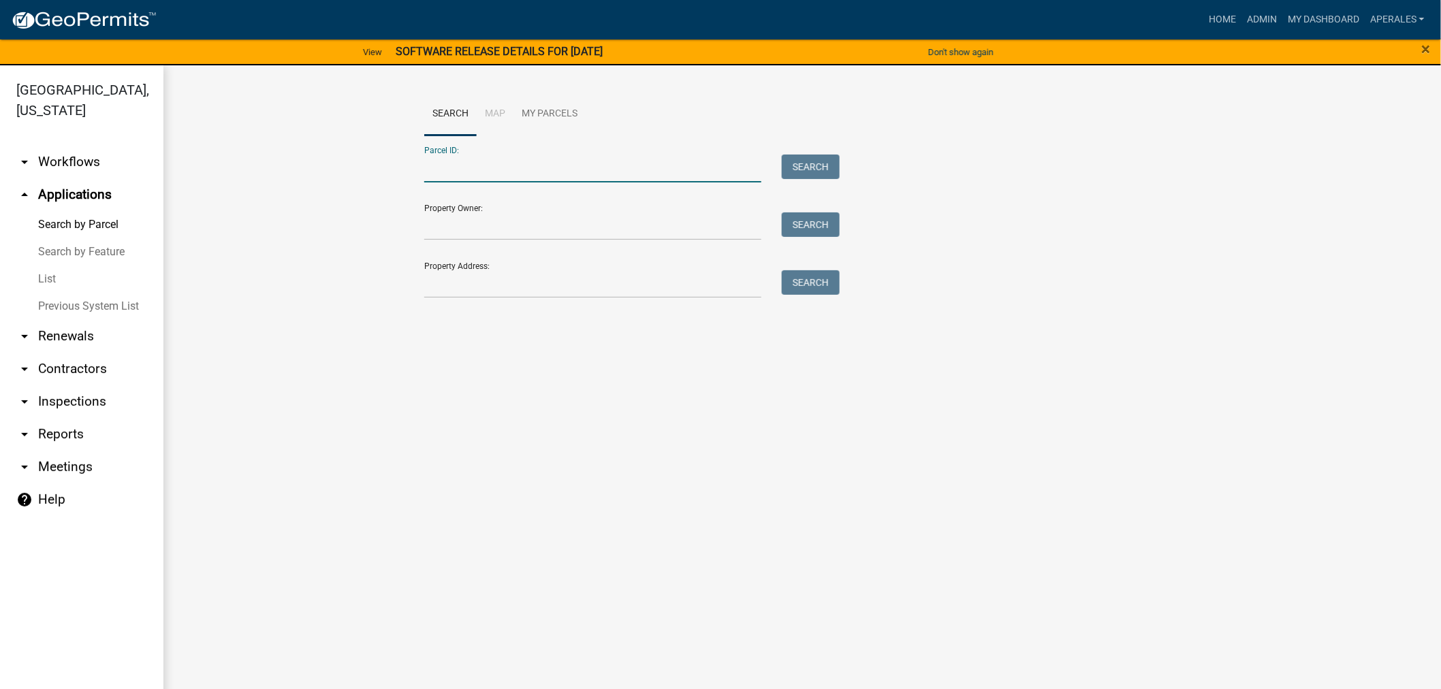
click at [478, 166] on input "Parcel ID:" at bounding box center [592, 169] width 337 height 28
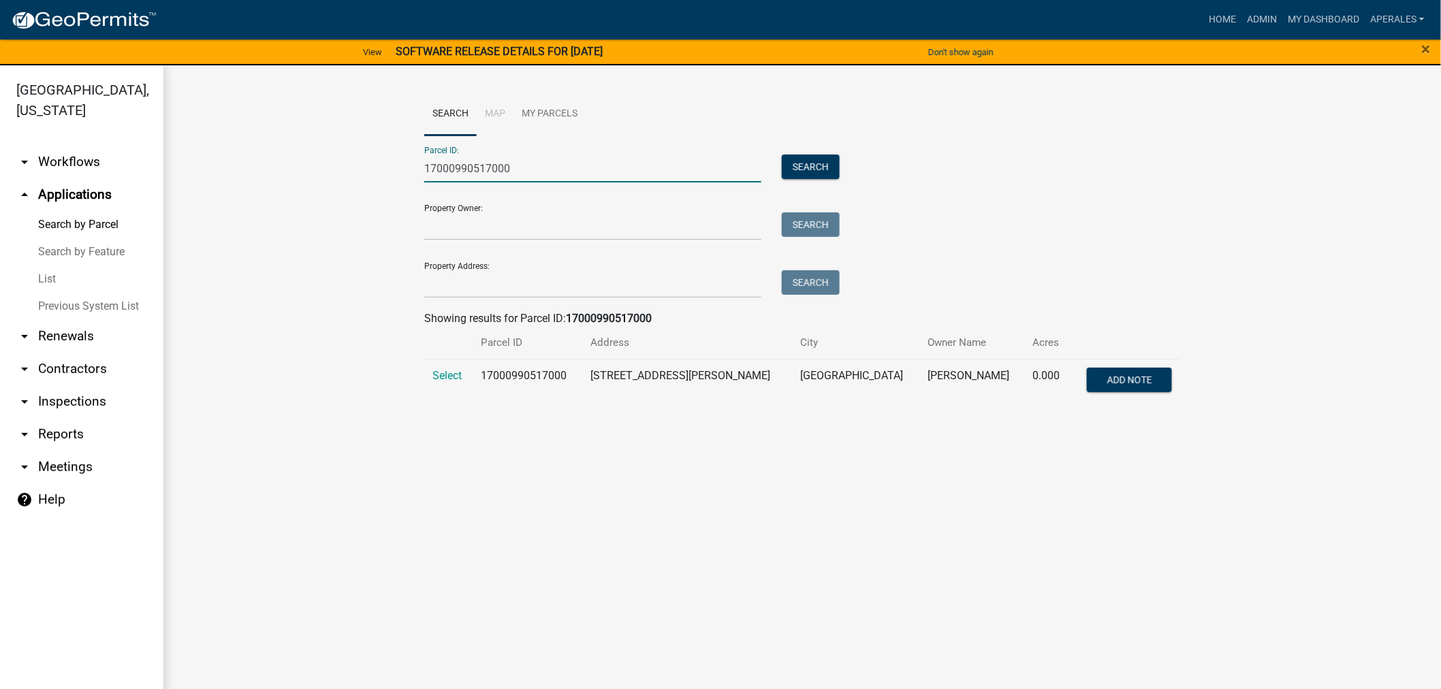
type input "17000990517000"
click at [452, 383] on td "Select" at bounding box center [448, 381] width 49 height 45
click at [446, 372] on span "Select" at bounding box center [447, 375] width 29 height 13
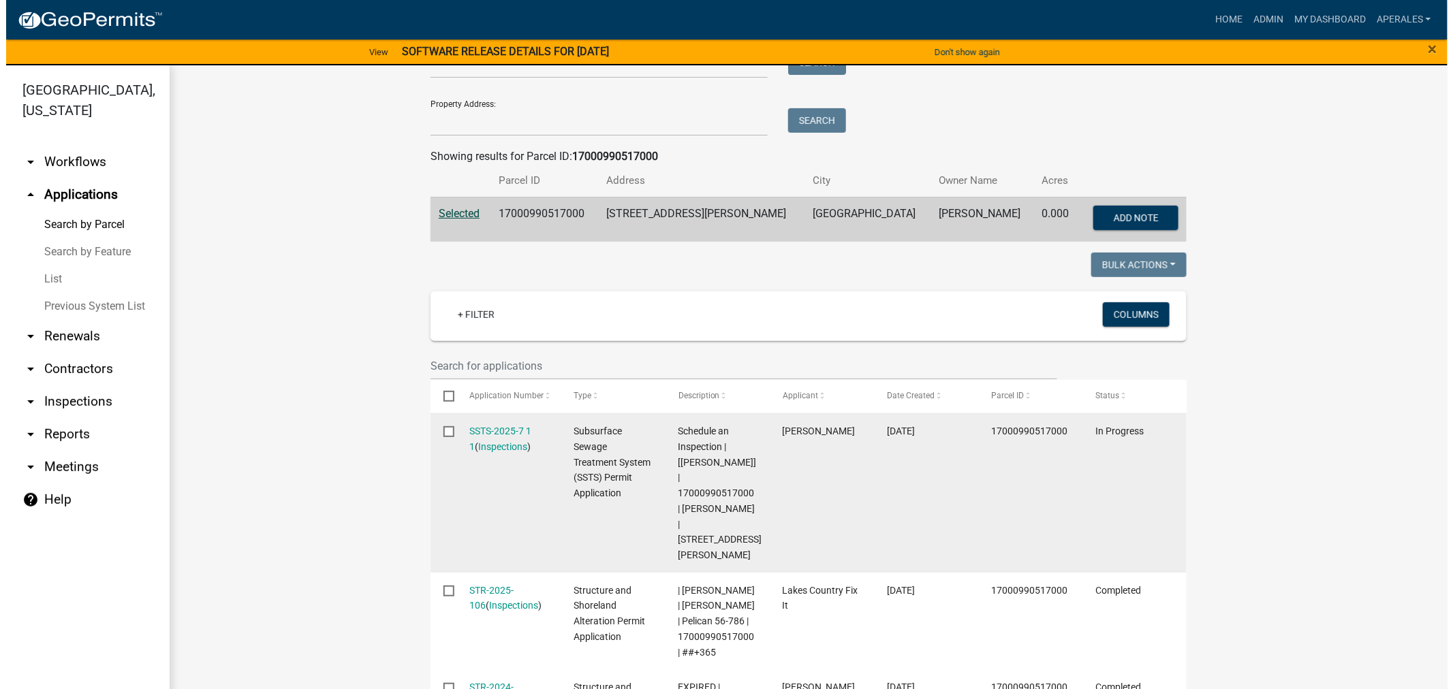
scroll to position [227, 0]
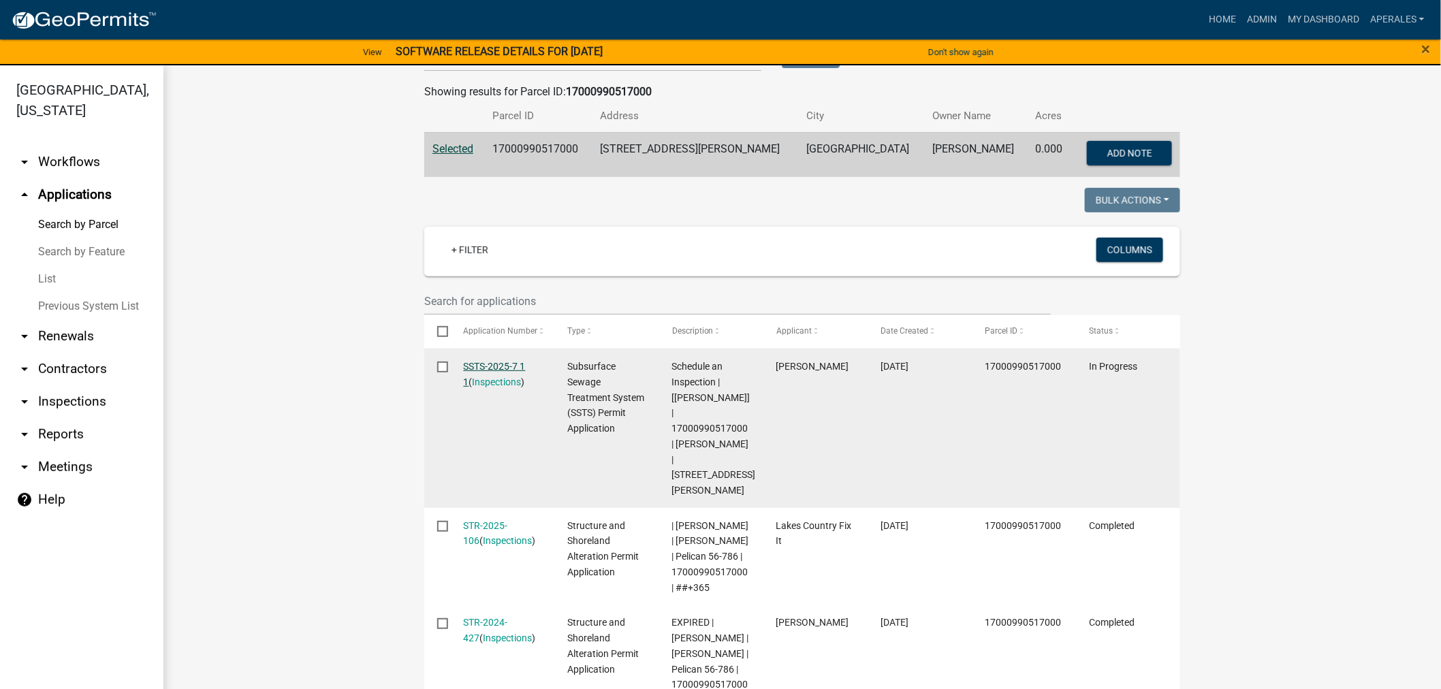
click at [489, 369] on link "SSTS-2025-7 1 1" at bounding box center [495, 374] width 62 height 27
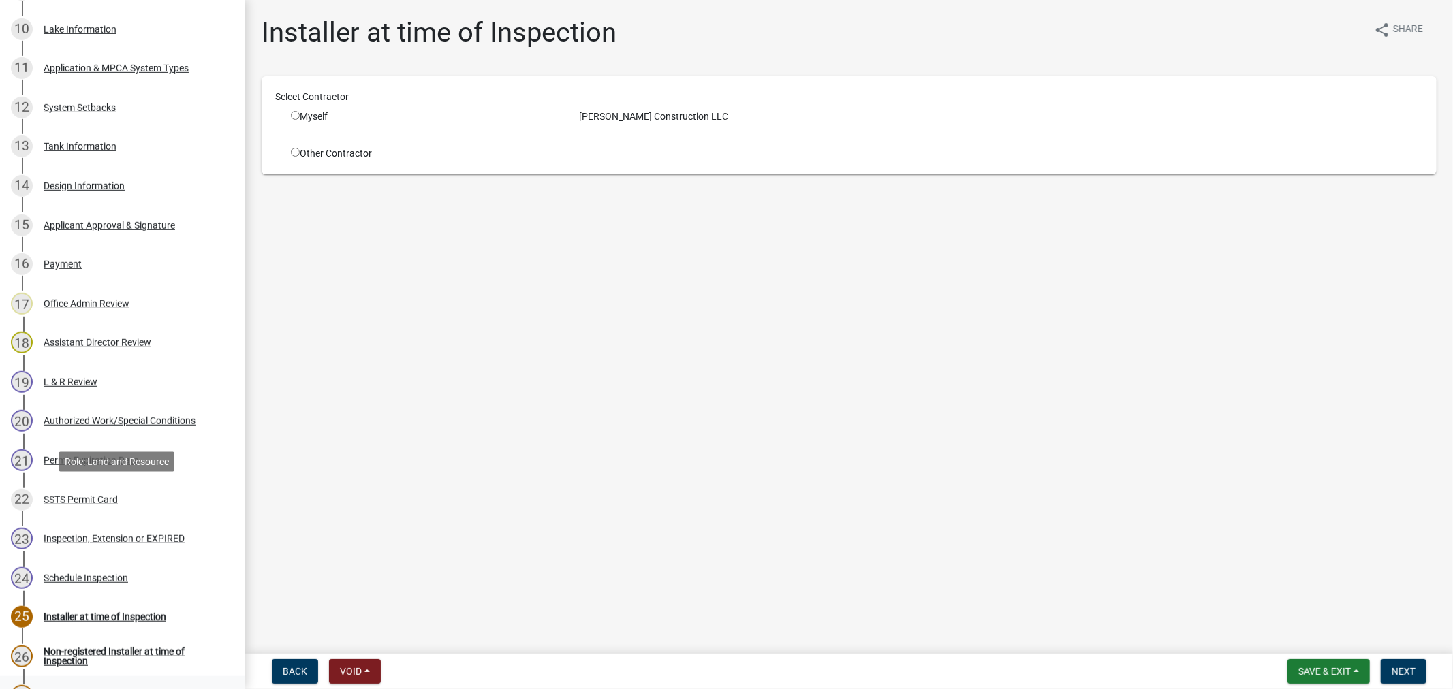
scroll to position [818, 0]
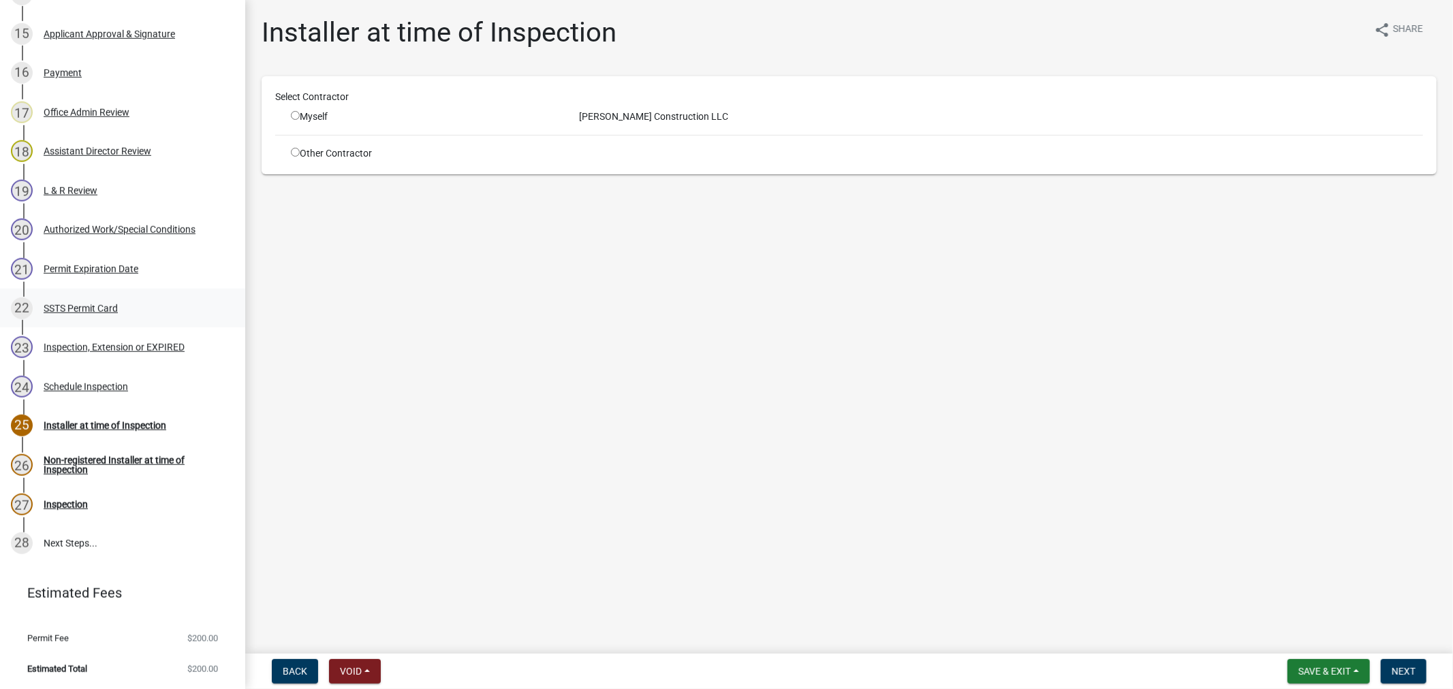
click at [97, 307] on div "SSTS Permit Card" at bounding box center [81, 309] width 74 height 10
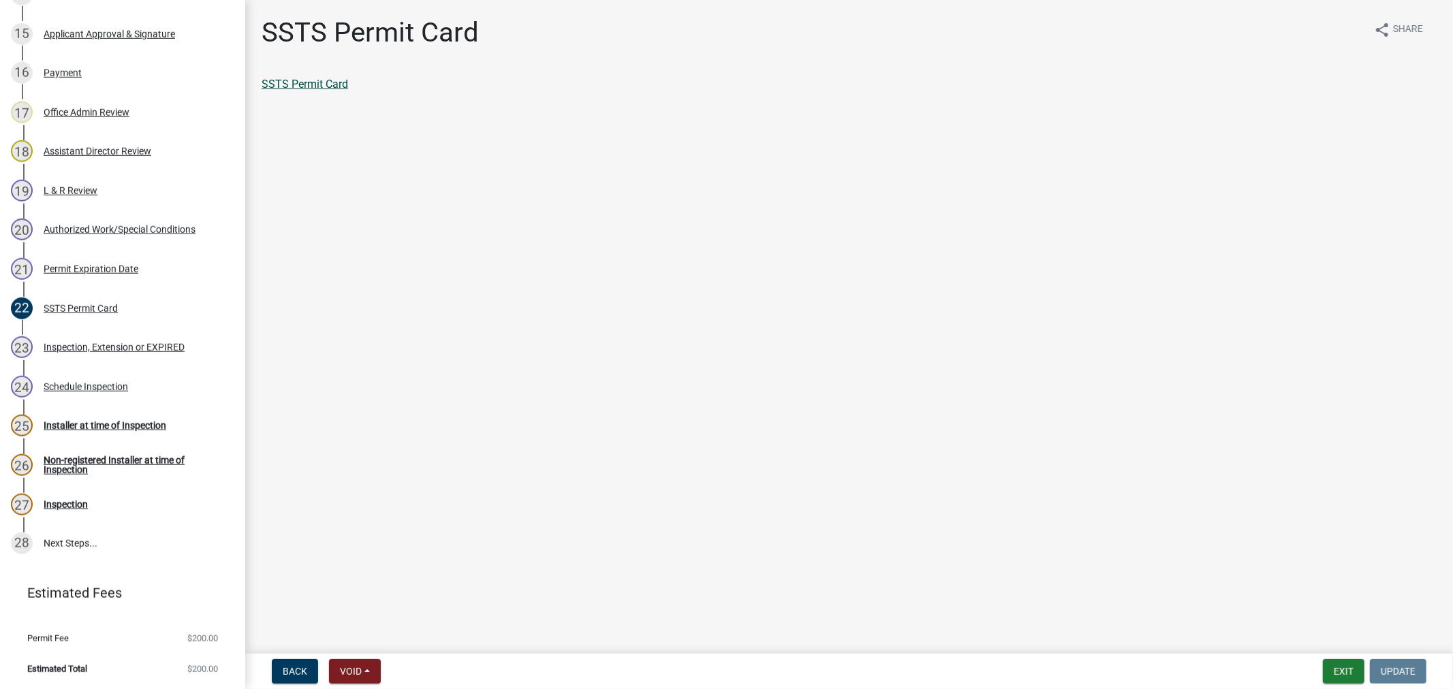
click at [315, 84] on link "SSTS Permit Card" at bounding box center [305, 84] width 87 height 13
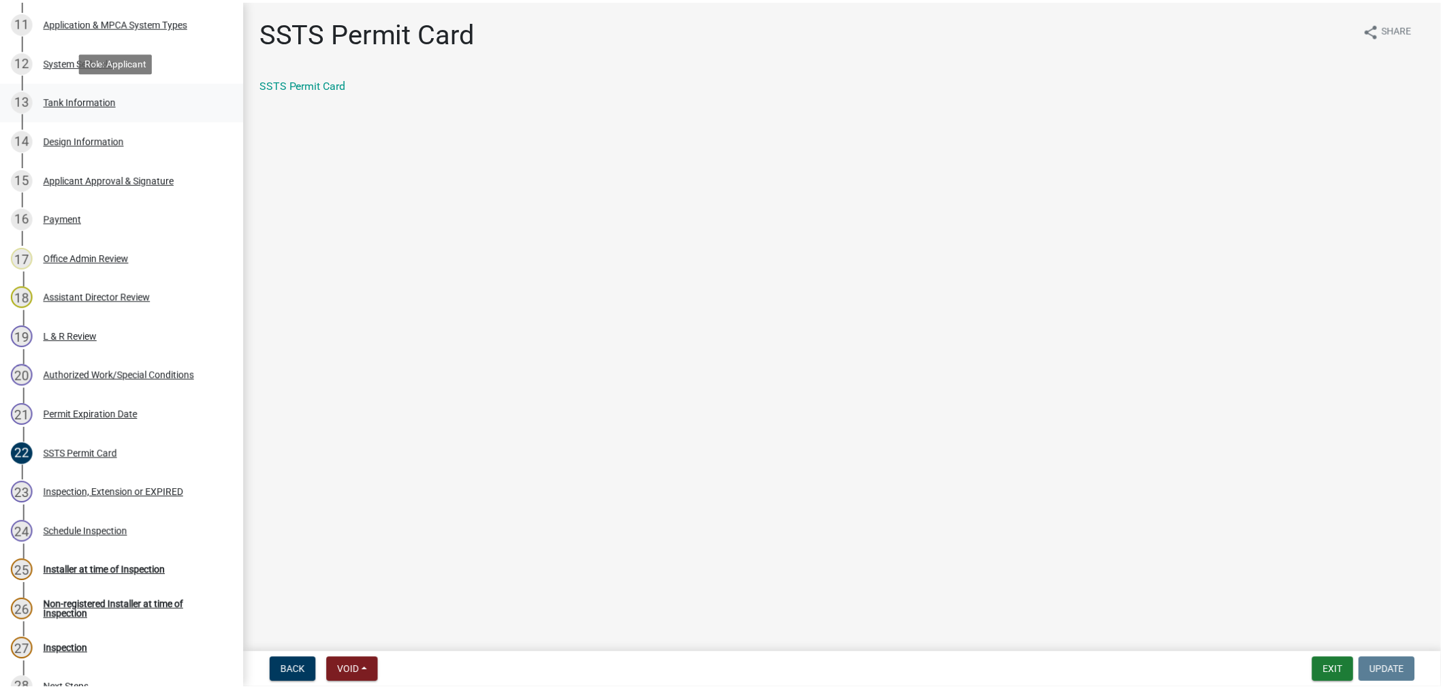
scroll to position [591, 0]
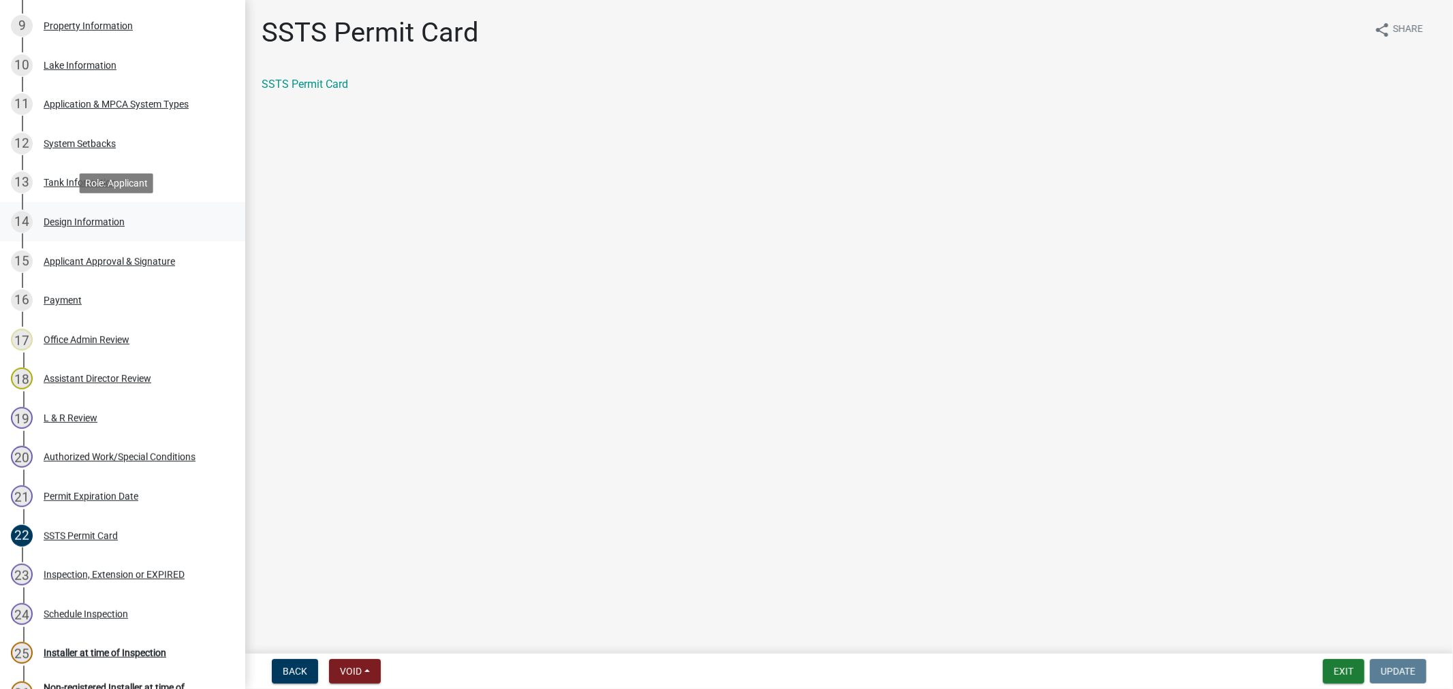
click at [63, 217] on div "Design Information" at bounding box center [84, 222] width 81 height 10
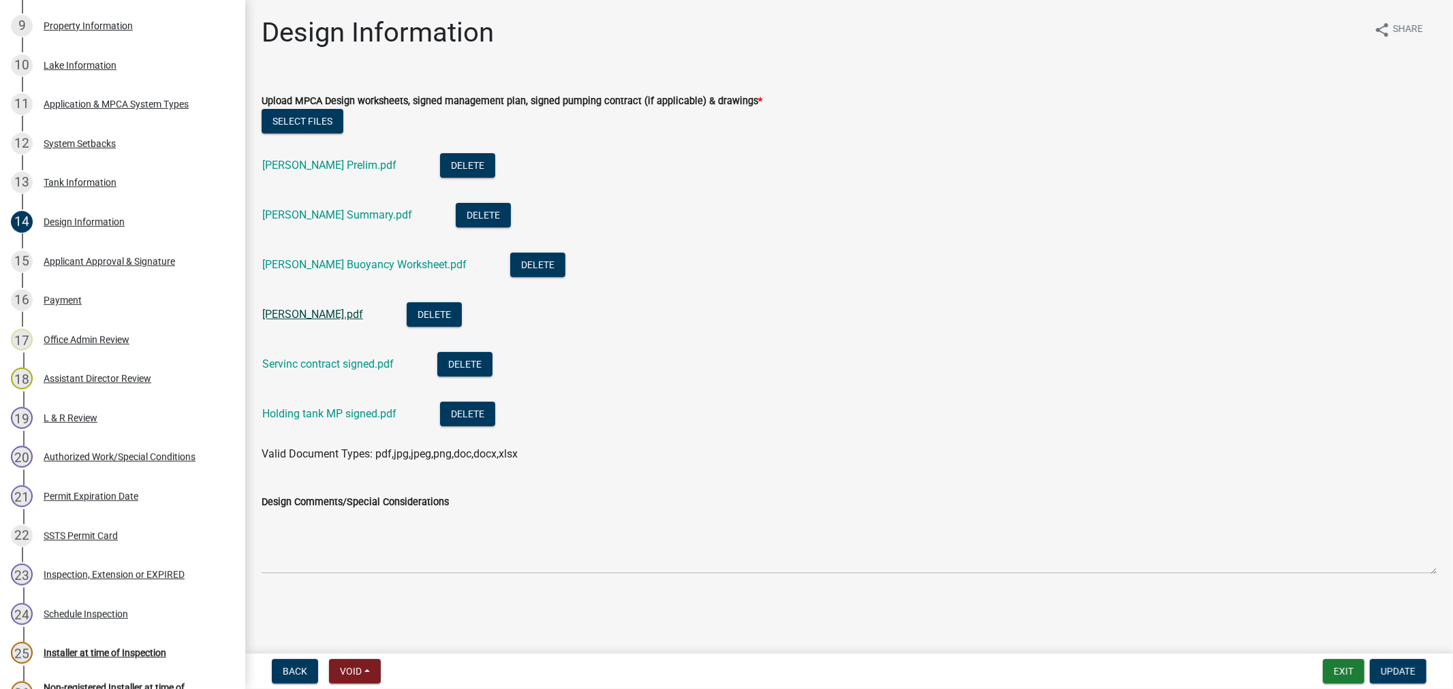
click at [288, 319] on link "[PERSON_NAME].pdf" at bounding box center [312, 314] width 101 height 13
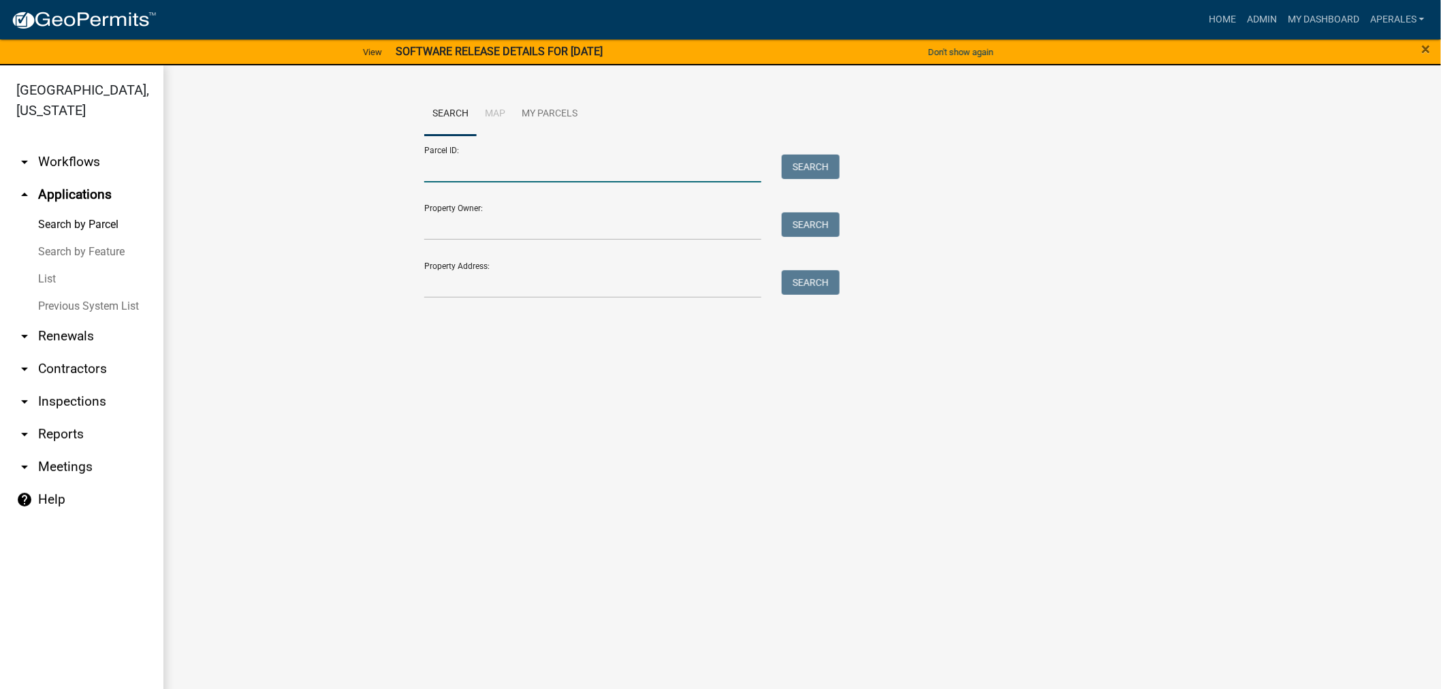
click at [505, 169] on input "Parcel ID:" at bounding box center [592, 169] width 337 height 28
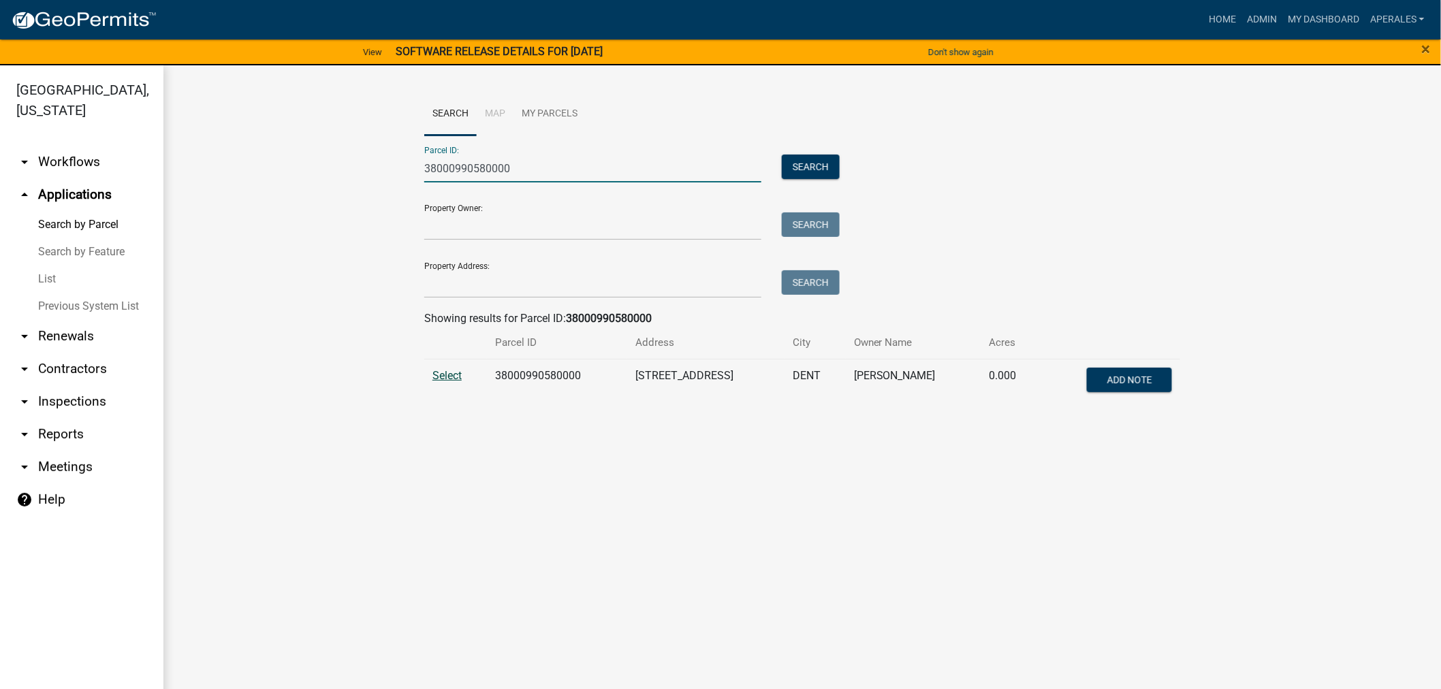
type input "38000990580000"
click at [436, 373] on span "Select" at bounding box center [447, 375] width 29 height 13
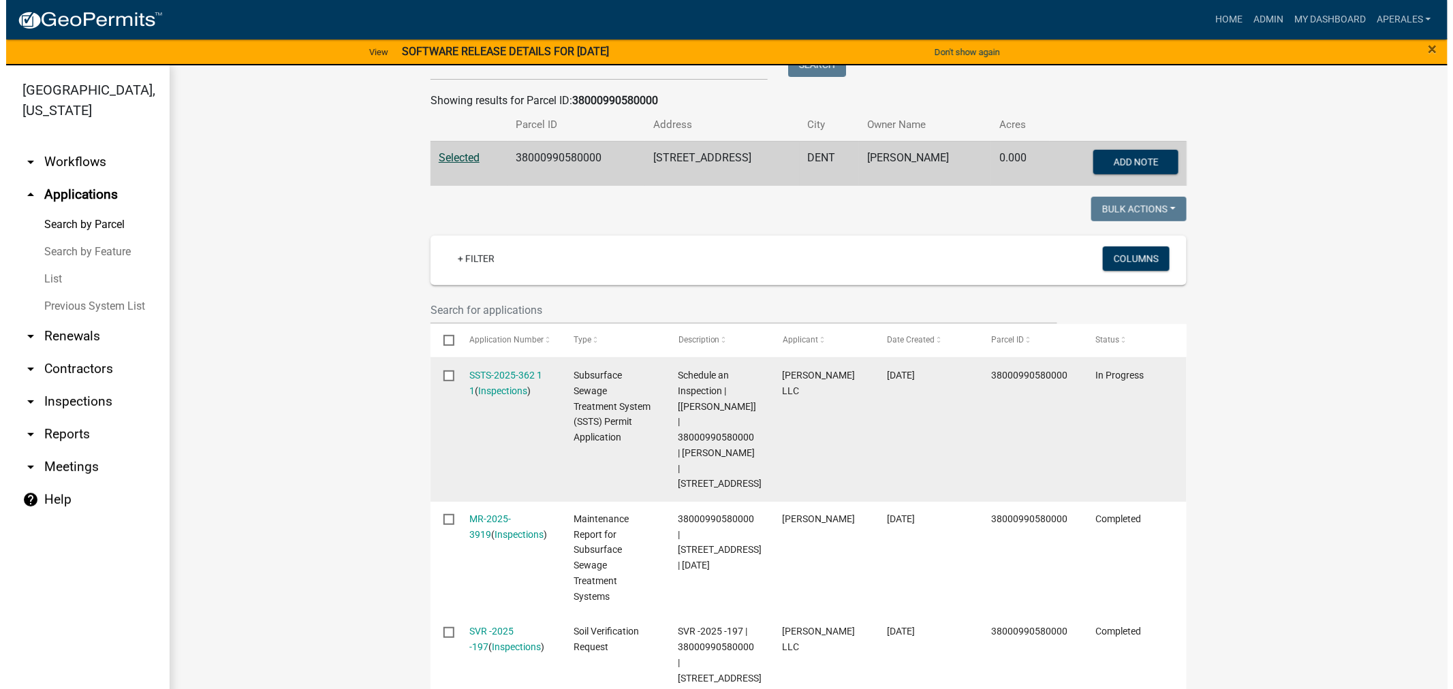
scroll to position [227, 0]
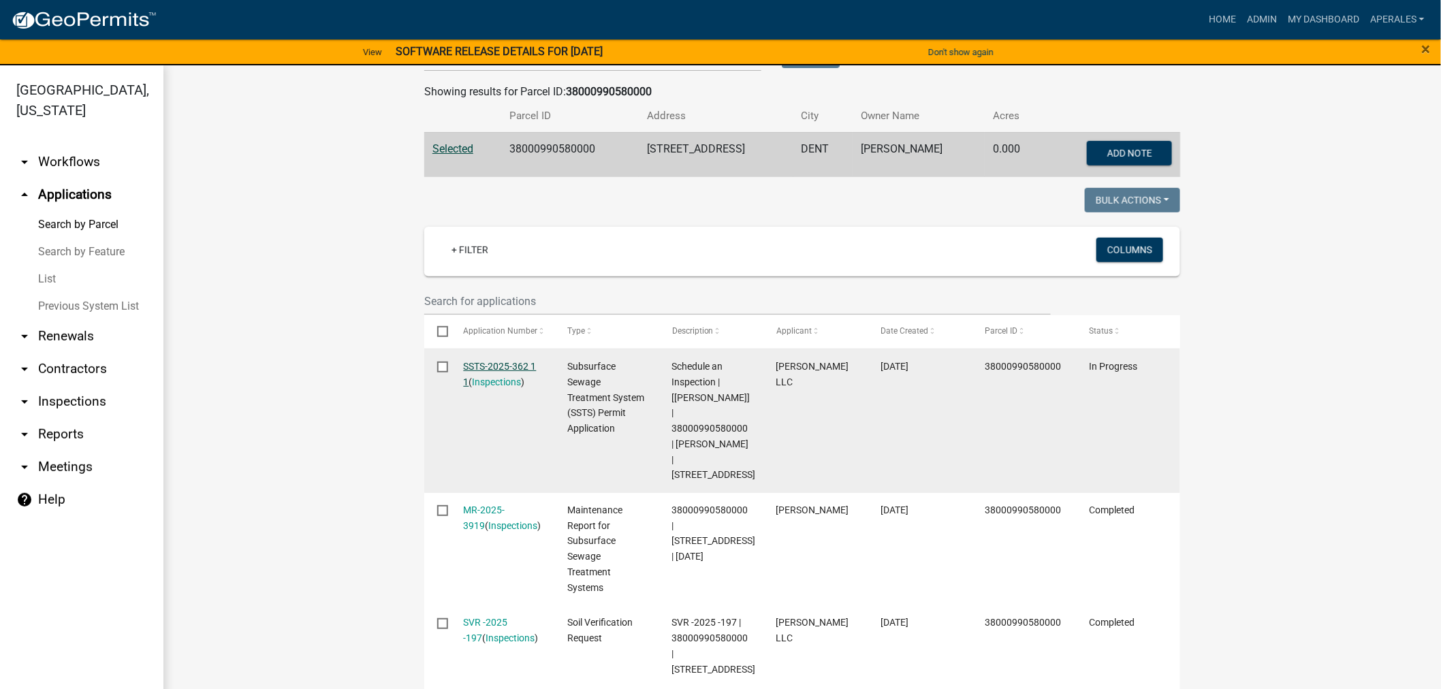
click at [496, 361] on link "SSTS-2025-362 1 1" at bounding box center [500, 374] width 73 height 27
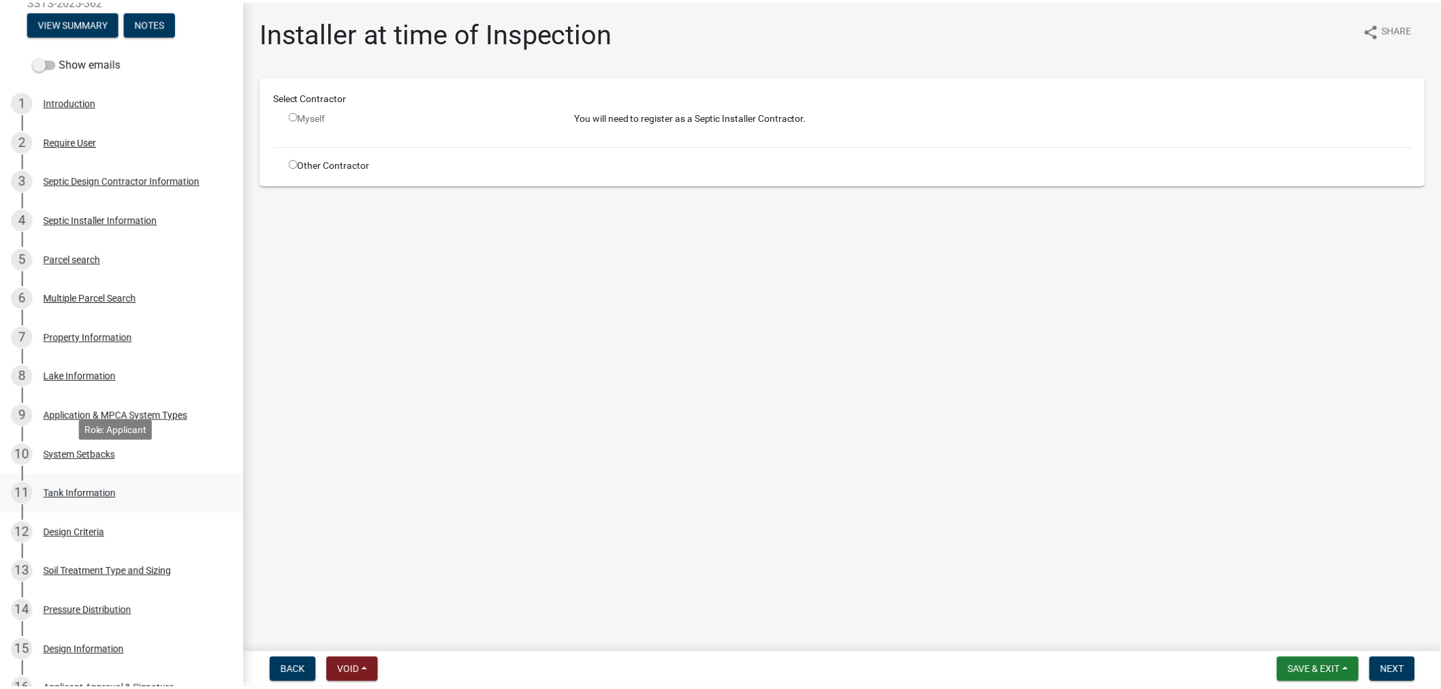
scroll to position [227, 0]
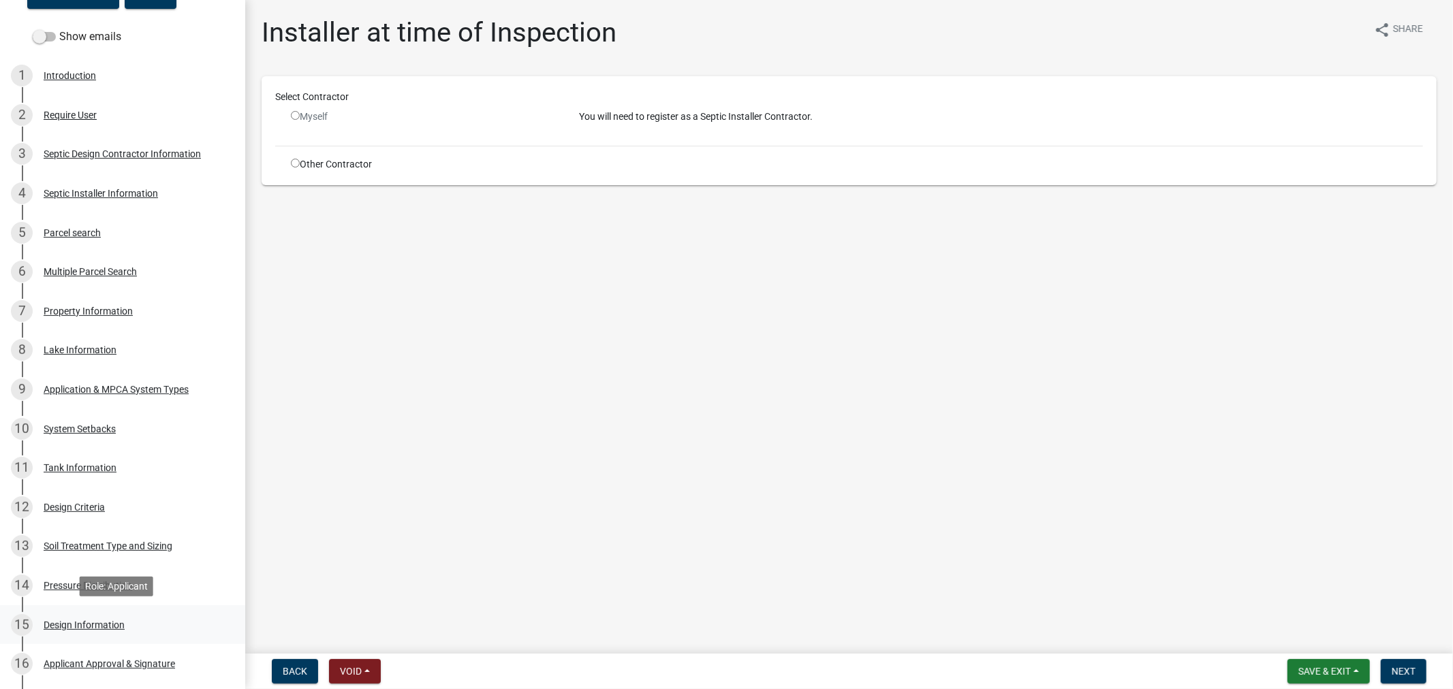
click at [80, 614] on div "15 Design Information" at bounding box center [117, 625] width 213 height 22
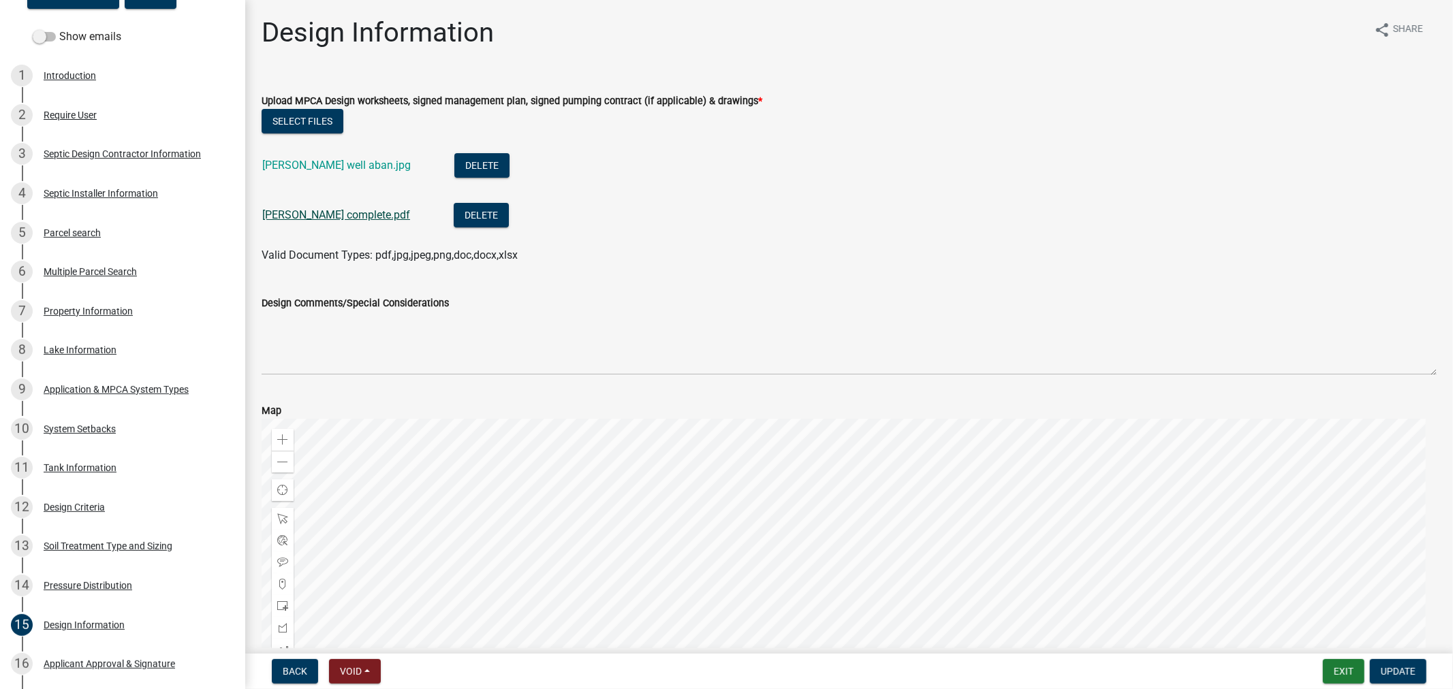
click at [314, 219] on link "[PERSON_NAME] complete.pdf" at bounding box center [336, 214] width 148 height 13
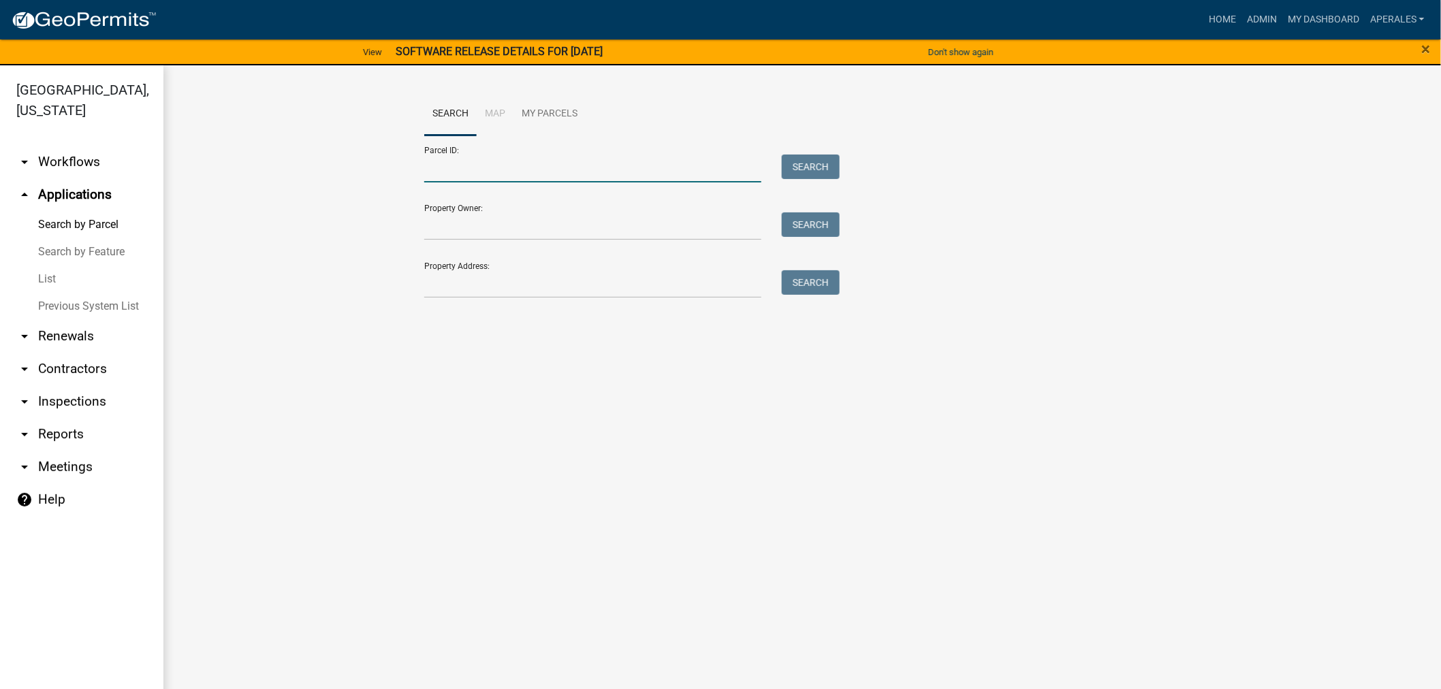
click at [511, 178] on input "Parcel ID:" at bounding box center [592, 169] width 337 height 28
paste input "18000990437000"
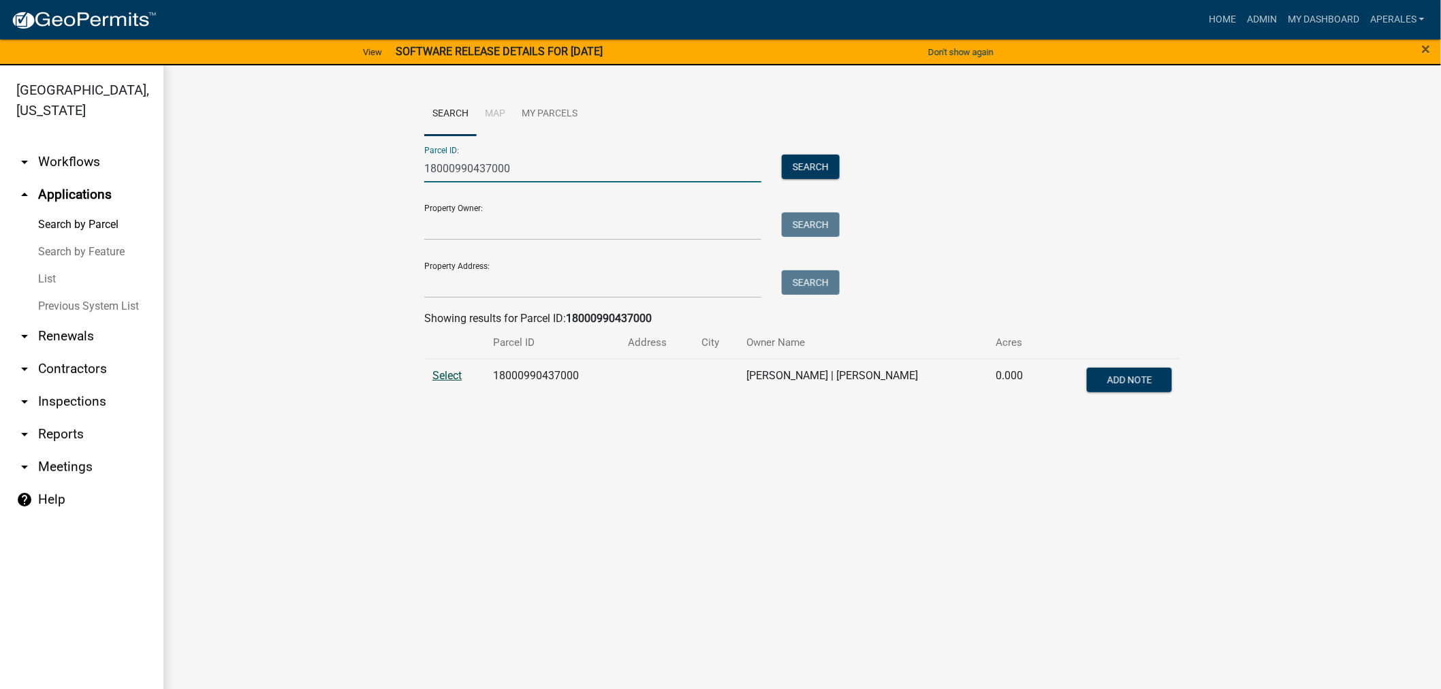
type input "18000990437000"
click at [448, 371] on span "Select" at bounding box center [447, 375] width 29 height 13
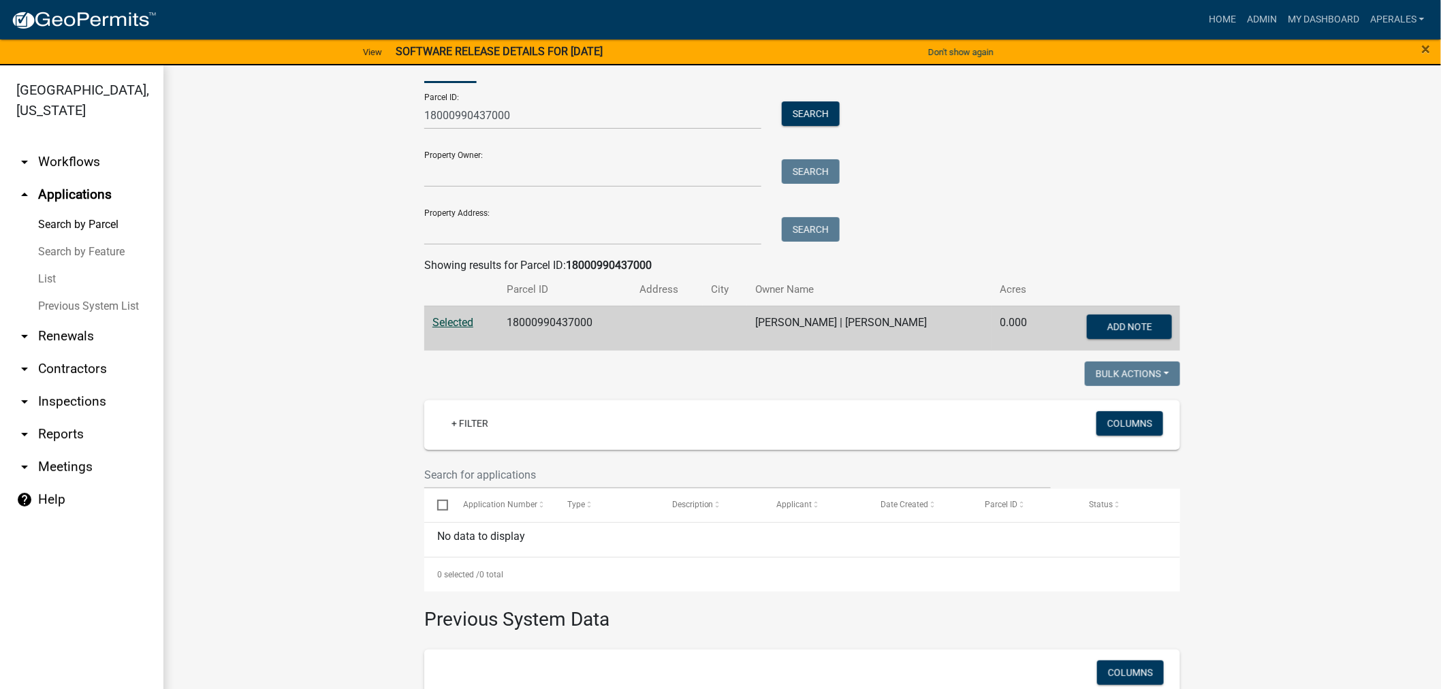
scroll to position [215, 0]
